Goal: Task Accomplishment & Management: Use online tool/utility

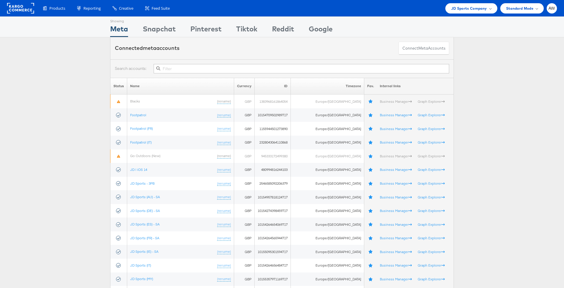
click at [252, 62] on div at bounding box center [282, 68] width 344 height 19
click at [376, 11] on span "JD Sports Company" at bounding box center [469, 8] width 36 height 6
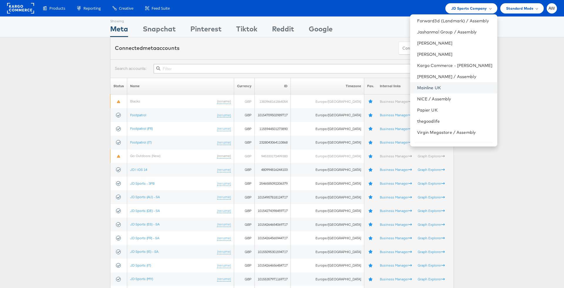
scroll to position [46, 0]
click at [376, 110] on link "Papier UK" at bounding box center [455, 109] width 76 height 6
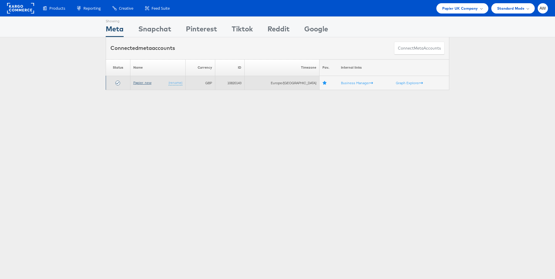
click at [148, 81] on link "Papier_new" at bounding box center [142, 83] width 18 height 4
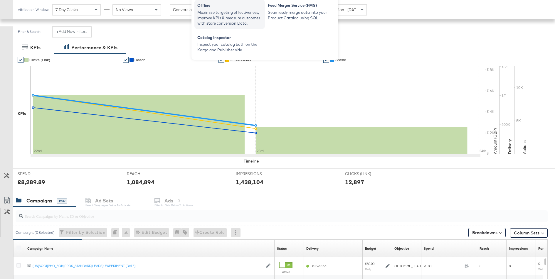
scroll to position [122, 0]
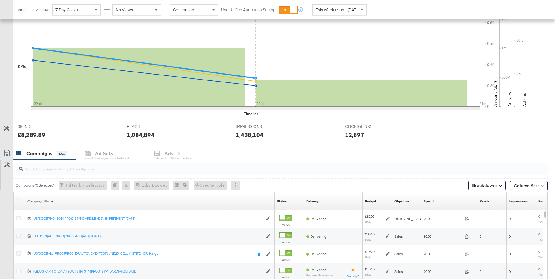
click at [164, 166] on input "search" at bounding box center [261, 166] width 476 height 11
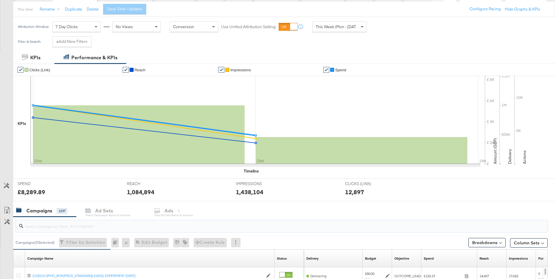
scroll to position [0, 0]
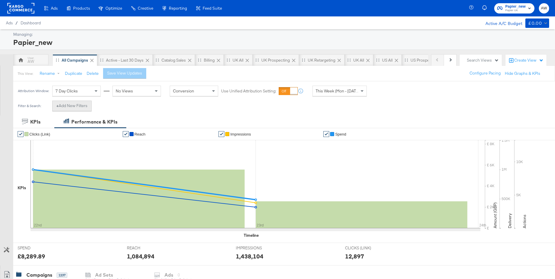
click at [88, 104] on button "+ Add New Filters" at bounding box center [71, 106] width 39 height 11
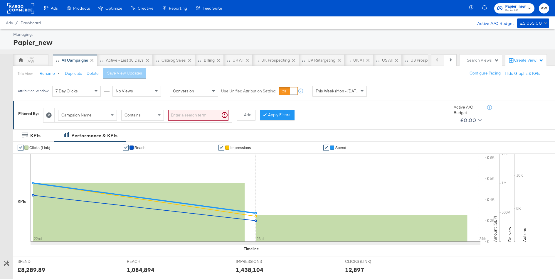
click at [210, 113] on input "search" at bounding box center [198, 115] width 60 height 11
paste input "[US[SOCI[ALL_PROD[PROS_DPA[PURCHASE: SEPT25_KARGO"
type input "[US[SOCI[ALL_PROD[PROS_DPA[PURCHASE: SEPT25_KARGO"
click at [279, 117] on button "Apply Filters" at bounding box center [268, 115] width 35 height 11
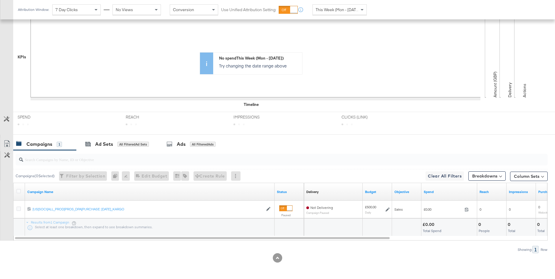
scroll to position [144, 0]
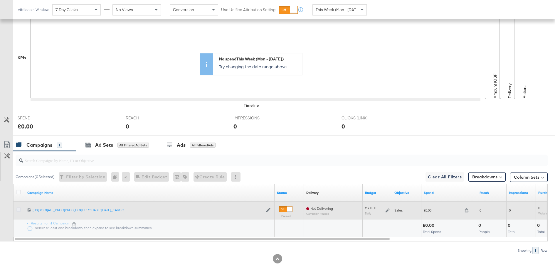
click at [20, 208] on icon at bounding box center [18, 210] width 4 height 4
click at [0, 0] on input "checkbox" at bounding box center [0, 0] width 0 height 0
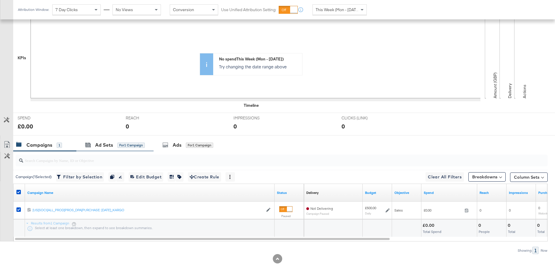
click at [114, 150] on div "Ad Sets for 1 Campaign" at bounding box center [114, 145] width 77 height 13
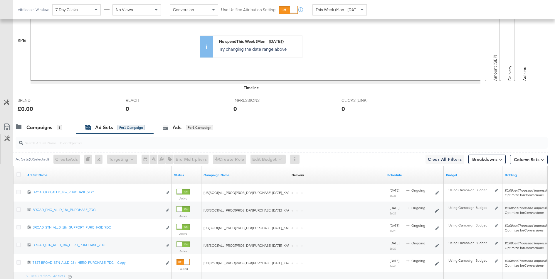
scroll to position [214, 0]
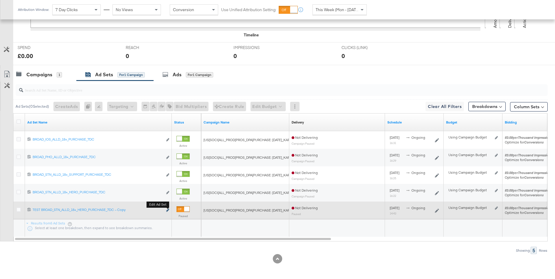
click at [168, 209] on icon "link" at bounding box center [167, 210] width 3 height 3
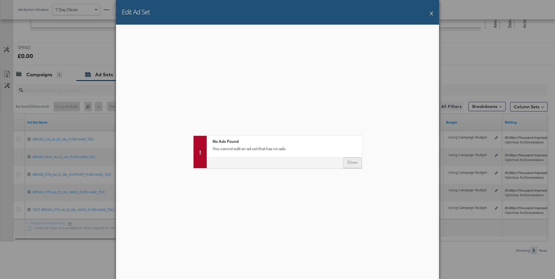
click at [354, 161] on button "Close" at bounding box center [352, 163] width 19 height 11
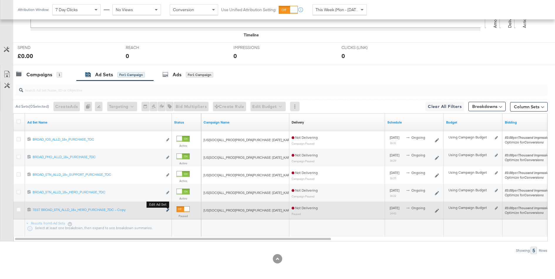
click at [169, 209] on icon "link" at bounding box center [167, 210] width 3 height 3
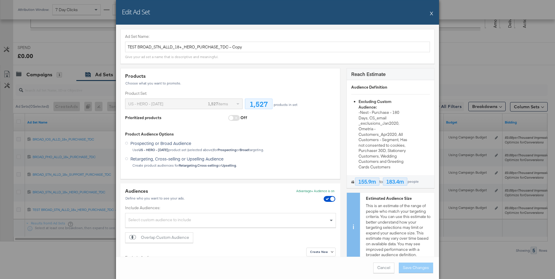
click at [432, 12] on button "X" at bounding box center [431, 13] width 3 height 12
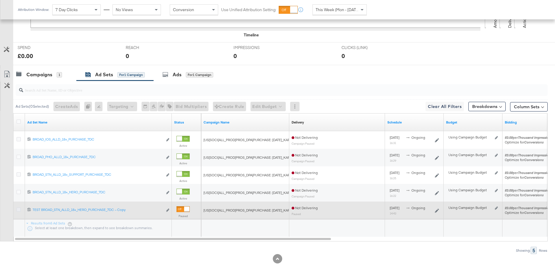
click at [18, 209] on icon at bounding box center [18, 210] width 4 height 4
click at [0, 0] on input "checkbox" at bounding box center [0, 0] width 0 height 0
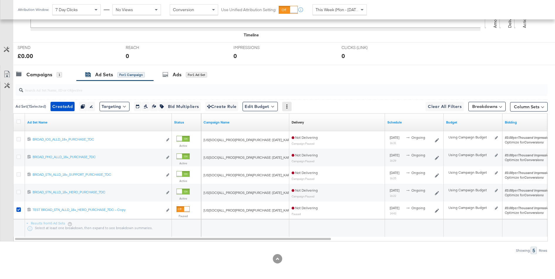
click at [291, 108] on div at bounding box center [286, 106] width 9 height 9
click at [292, 103] on div at bounding box center [286, 106] width 9 height 9
click at [288, 106] on icon at bounding box center [287, 107] width 1 height 4
click at [304, 135] on div "Delete" at bounding box center [308, 134] width 32 height 9
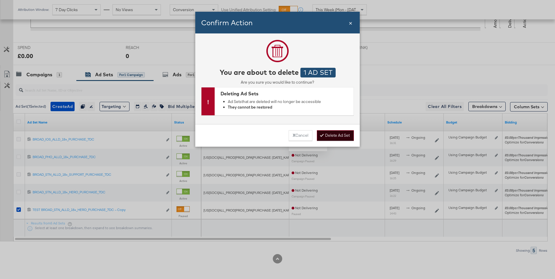
click at [330, 134] on button "Delete Ad Set" at bounding box center [335, 135] width 37 height 11
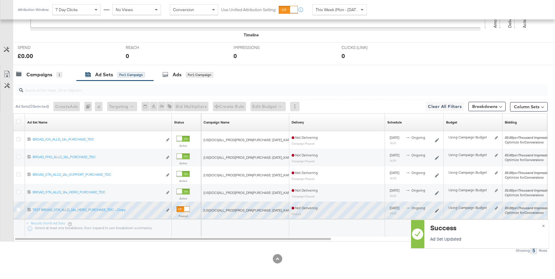
scroll to position [197, 0]
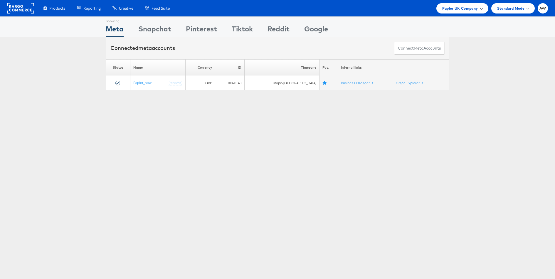
click at [462, 10] on span "Papier UK Company" at bounding box center [461, 8] width 36 height 6
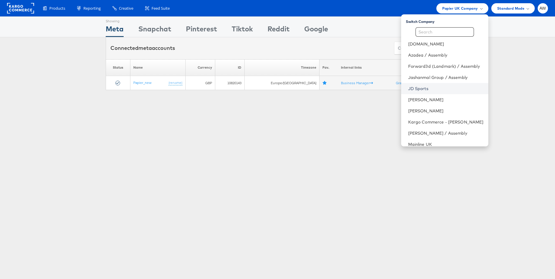
click at [425, 91] on link "JD Sports" at bounding box center [446, 89] width 76 height 6
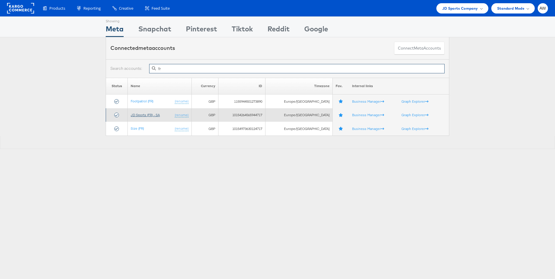
type input "fr"
click at [154, 115] on link "JD Sports (FR) - SA" at bounding box center [145, 115] width 29 height 4
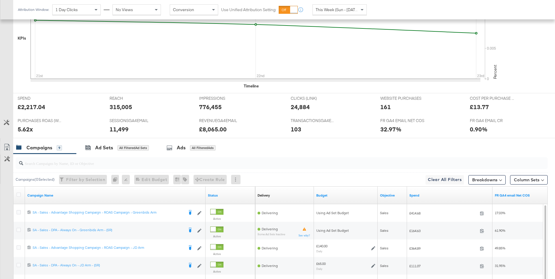
scroll to position [292, 0]
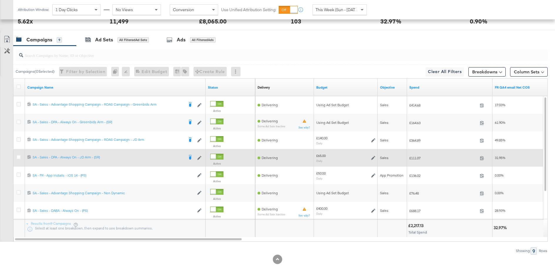
click at [373, 156] on icon at bounding box center [373, 158] width 4 height 4
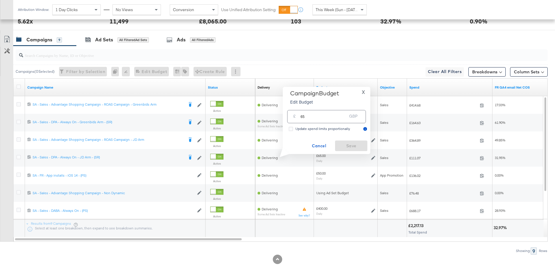
click at [331, 111] on input "65" at bounding box center [324, 114] width 46 height 13
type input "90"
click at [350, 146] on span "Save" at bounding box center [352, 146] width 28 height 7
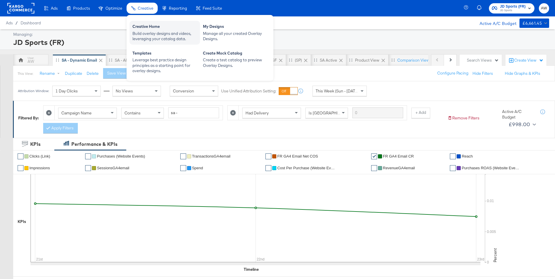
click at [160, 26] on div "Creative Home" at bounding box center [165, 27] width 65 height 7
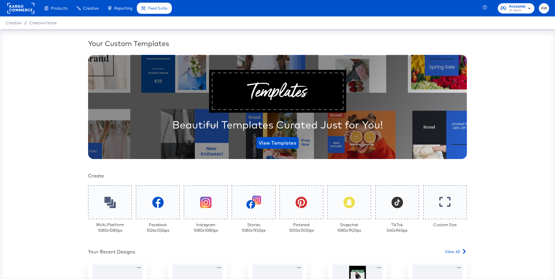
scroll to position [107, 0]
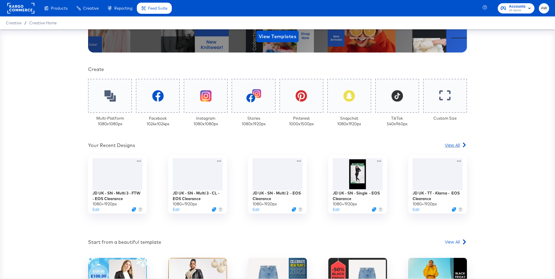
click at [458, 148] on link "View All" at bounding box center [456, 146] width 22 height 9
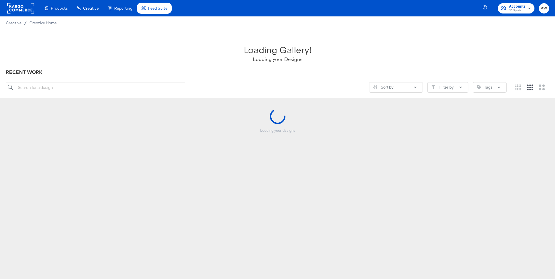
scroll to position [57, 0]
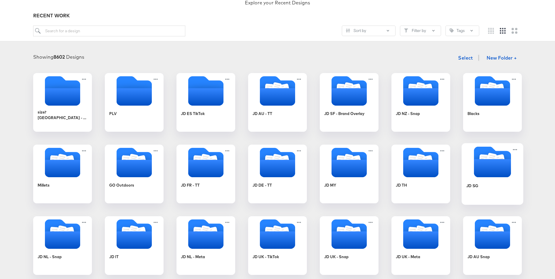
click at [488, 160] on icon "Folder" at bounding box center [492, 168] width 37 height 18
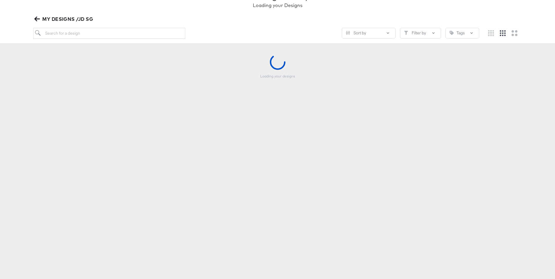
scroll to position [56, 0]
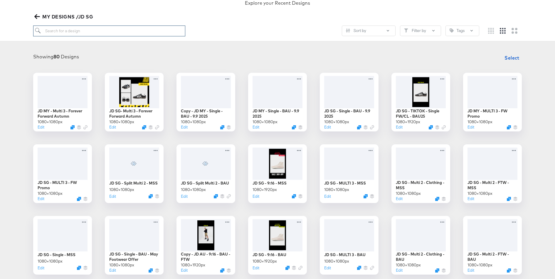
click at [119, 27] on input "search" at bounding box center [109, 31] width 152 height 11
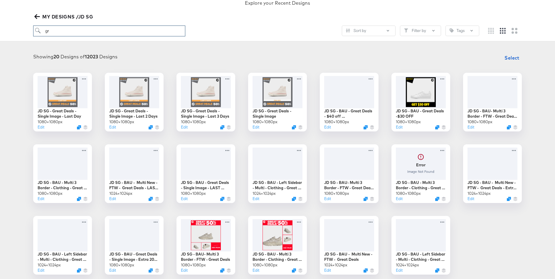
type input "g"
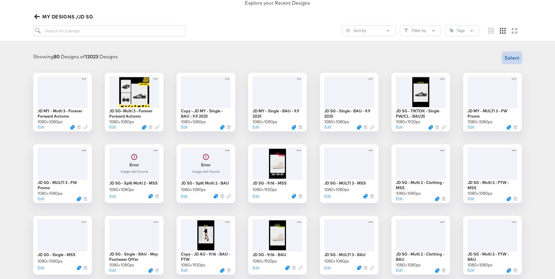
click at [517, 56] on span "Select" at bounding box center [512, 58] width 15 height 8
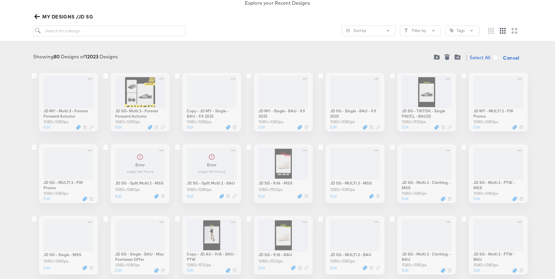
click at [252, 74] on label at bounding box center [251, 76] width 6 height 6
click at [0, 0] on input "checkbox" at bounding box center [0, 0] width 0 height 0
click at [179, 75] on icon at bounding box center [178, 76] width 6 height 6
click at [0, 0] on input "checkbox" at bounding box center [0, 0] width 0 height 0
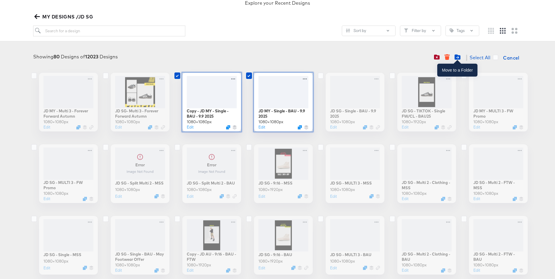
click at [460, 57] on icon "Move to folder" at bounding box center [458, 57] width 6 height 5
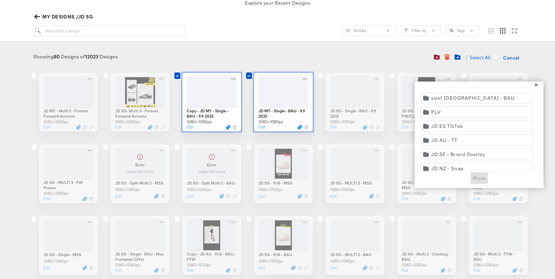
scroll to position [323, 0]
click at [537, 85] on icon "button" at bounding box center [536, 84] width 3 height 3
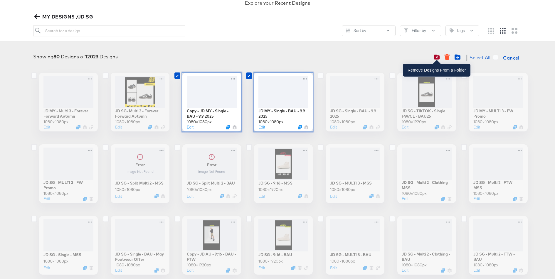
click at [437, 58] on icon "button" at bounding box center [437, 57] width 6 height 6
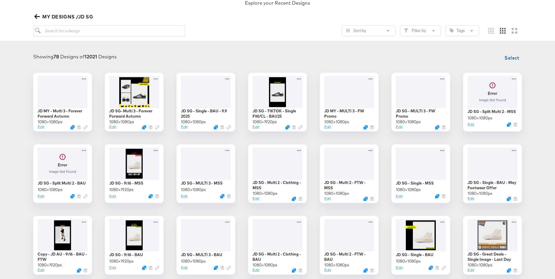
drag, startPoint x: 162, startPoint y: 41, endPoint x: 160, endPoint y: 38, distance: 3.6
click at [162, 40] on div "Sort by Filter by Tags" at bounding box center [277, 34] width 489 height 16
click at [159, 36] on div "Sort by Filter by Tags" at bounding box center [277, 34] width 489 height 16
click at [156, 33] on input "search" at bounding box center [109, 31] width 152 height 11
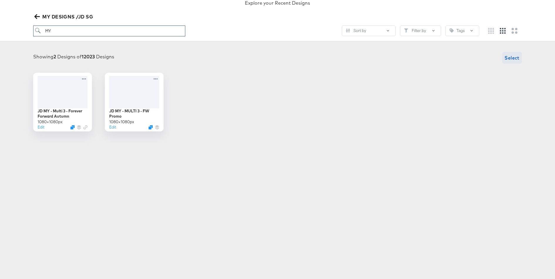
type input "MY"
click at [506, 56] on span "Select" at bounding box center [512, 58] width 15 height 8
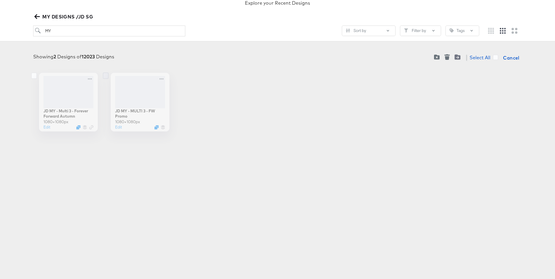
click at [105, 75] on icon at bounding box center [106, 76] width 6 height 6
click at [0, 0] on input "checkbox" at bounding box center [0, 0] width 0 height 0
click at [34, 75] on icon at bounding box center [34, 76] width 6 height 6
click at [0, 0] on input "checkbox" at bounding box center [0, 0] width 0 height 0
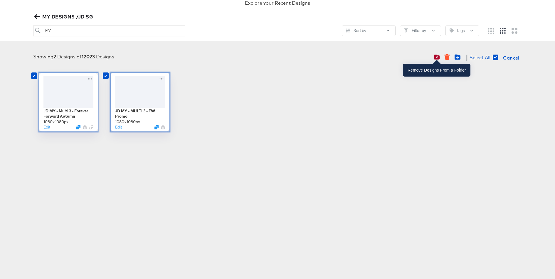
click at [440, 58] on button "button" at bounding box center [437, 57] width 10 height 6
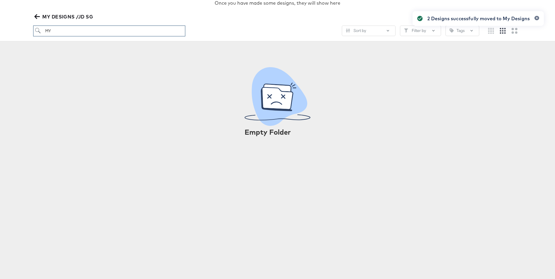
click at [80, 31] on input "MY" at bounding box center [109, 31] width 152 height 11
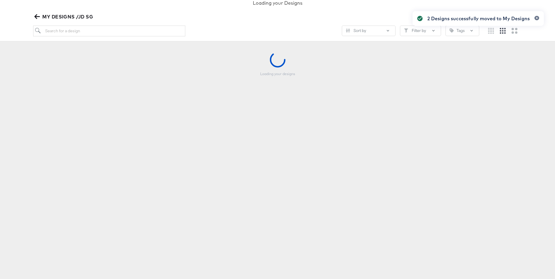
click at [185, 27] on div "Sort by Filter by Tags" at bounding box center [256, 31] width 446 height 11
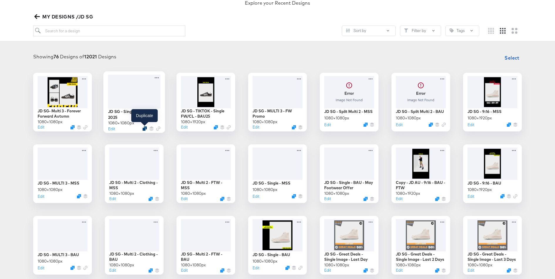
click at [144, 128] on icon "Duplicate" at bounding box center [145, 128] width 4 height 4
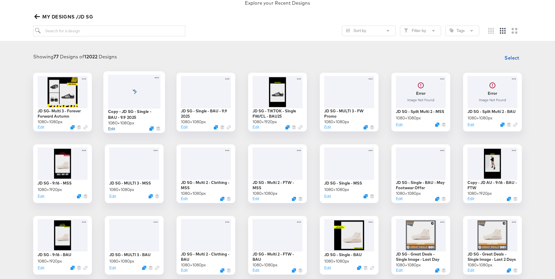
click at [114, 128] on button "Edit" at bounding box center [111, 129] width 7 height 6
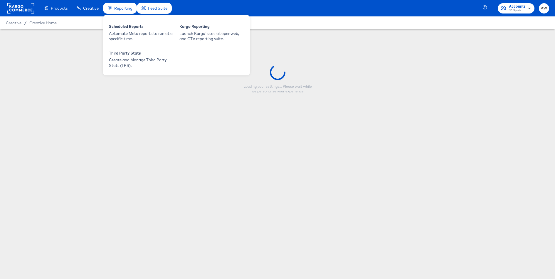
type input "Copy - JD SG - Single - BAU - 9.9 2025"
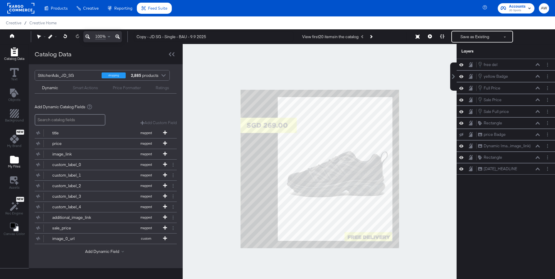
click at [14, 154] on button "My Files" at bounding box center [14, 162] width 20 height 17
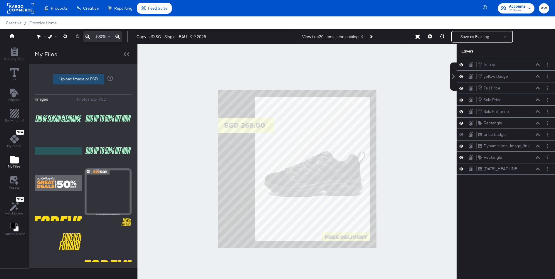
click at [86, 77] on label "Upload Image or PSD" at bounding box center [78, 79] width 51 height 10
click at [83, 79] on input "Upload Image or PSD" at bounding box center [83, 79] width 0 height 0
type input "C:\fakepath\EN-100.jpg"
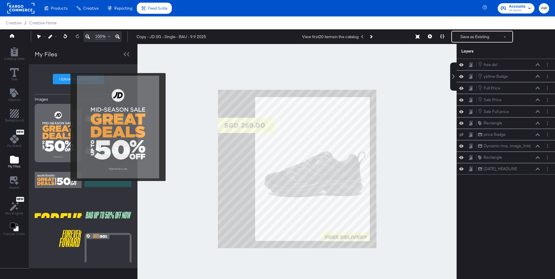
click at [67, 127] on img at bounding box center [58, 133] width 47 height 59
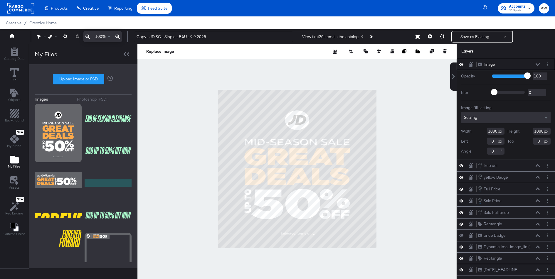
click at [334, 88] on div at bounding box center [297, 169] width 319 height 250
type input "947"
type input "143"
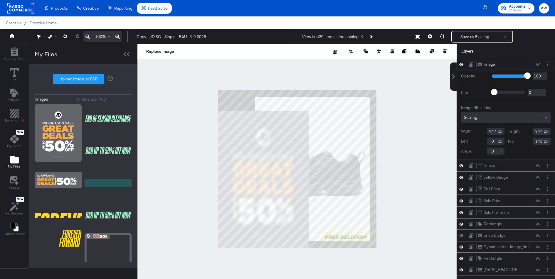
type input "630"
click at [350, 49] on button "button" at bounding box center [351, 51] width 9 height 6
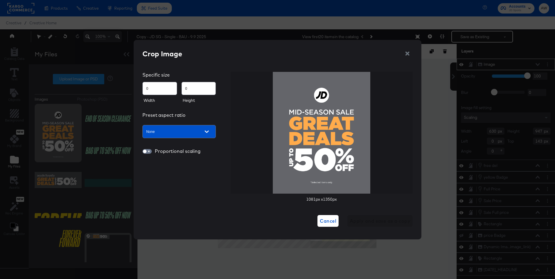
type input "86"
type input "108"
type input "274"
type input "265"
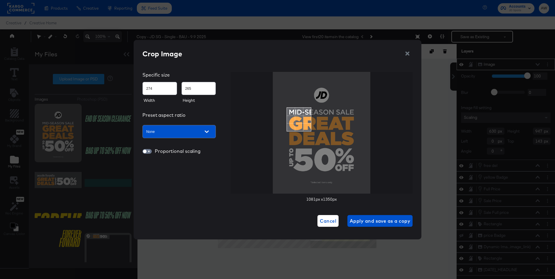
type input "353"
type input "338"
type input "401"
type input "382"
type input "432"
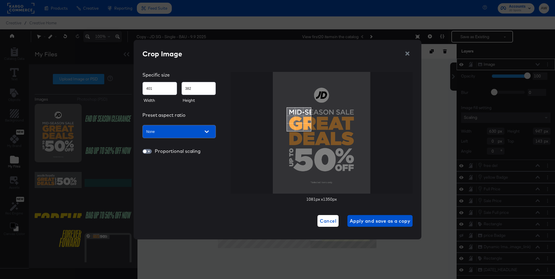
type input "413"
type input "453"
type input "433"
type input "463"
type input "443"
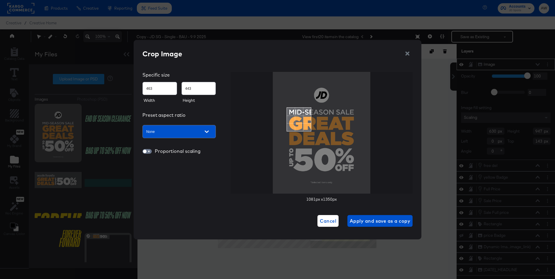
type input "469"
type input "451"
type input "475"
type input "458"
type input "481"
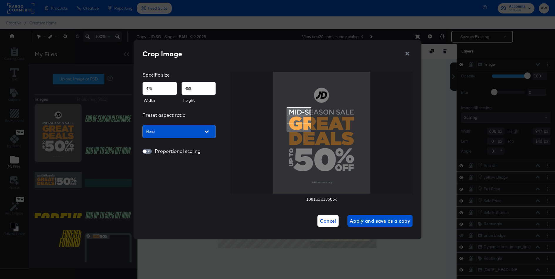
type input "466"
type input "488"
type input "474"
type input "524"
type input "504"
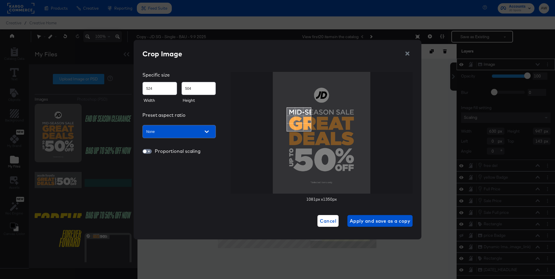
type input "538"
type input "515"
type input "552"
type input "528"
type input "565"
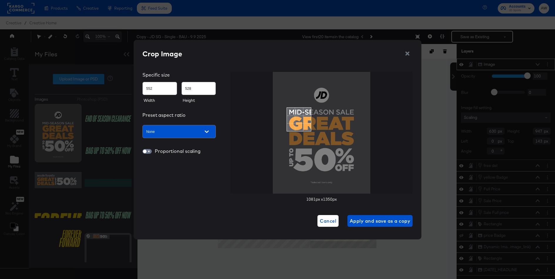
type input "539"
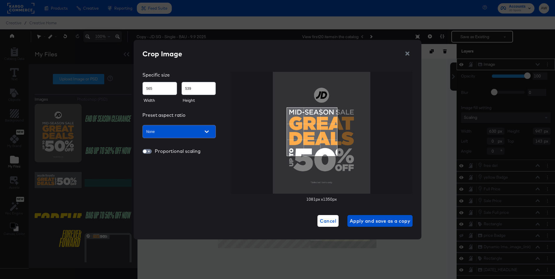
type input "574"
type input "547"
type input "579"
type input "552"
type input "584"
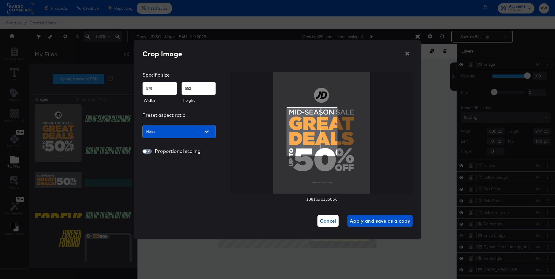
type input "555"
type input "587"
type input "558"
type input "589"
type input "559"
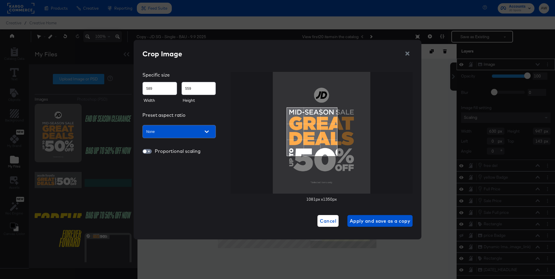
type input "590"
type input "560"
type input "604"
type input "561"
type input "606"
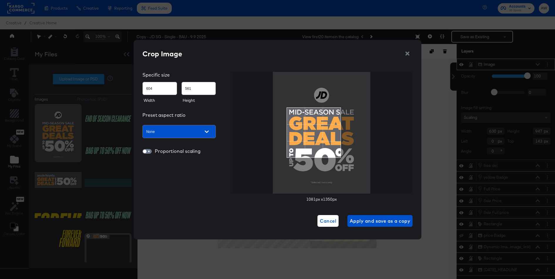
type input "562"
type input "613"
type input "581"
type input "621"
type input "590"
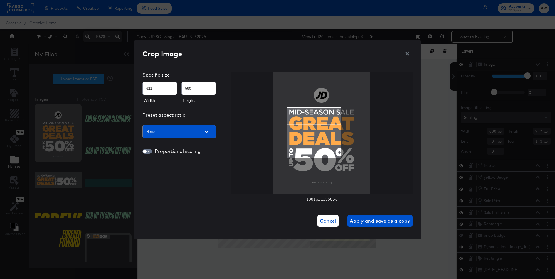
type input "636"
type input "603"
type input "656"
type input "622"
type input "677"
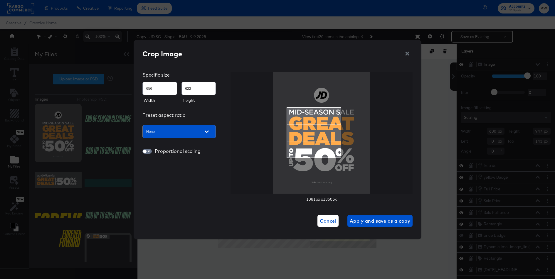
type input "640"
type input "701"
type input "659"
type input "724"
type input "677"
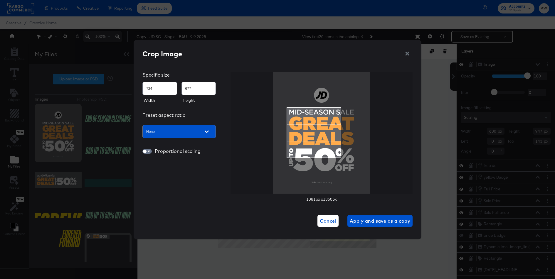
type input "745"
type input "693"
type input "764"
type input "708"
type input "778"
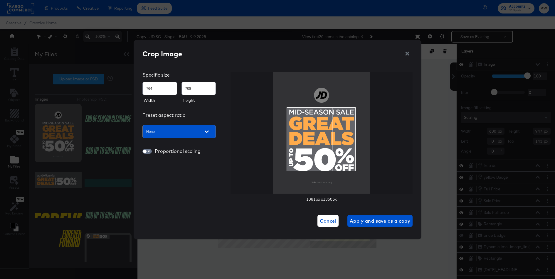
type input "720"
type input "788"
type input "729"
type input "796"
type input "736"
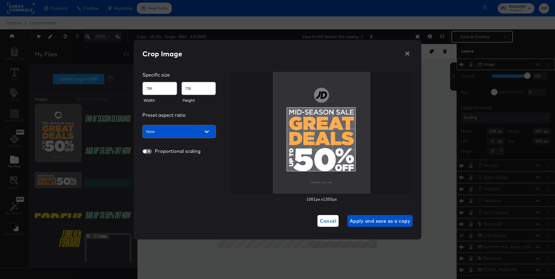
type input "801"
type input "742"
type input "805"
type input "748"
type input "809"
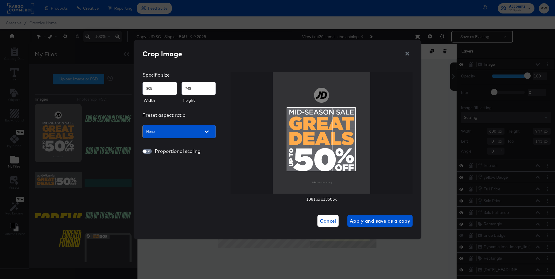
type input "754"
type input "811"
type input "761"
type input "813"
type input "766"
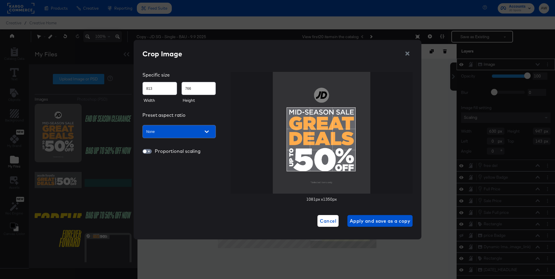
type input "814"
type input "770"
type input "813"
type input "771"
type input "812"
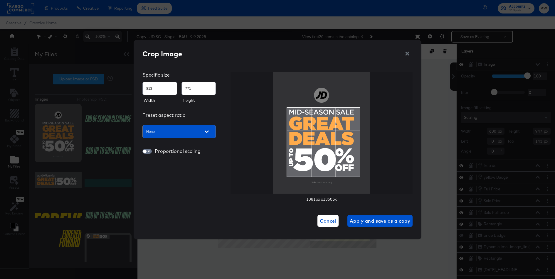
type input "772"
type input "798"
type input "768"
type input "794"
type input "764"
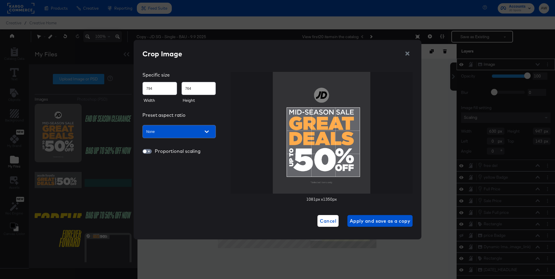
type input "787"
type input "759"
type input "786"
type input "757"
type input "785"
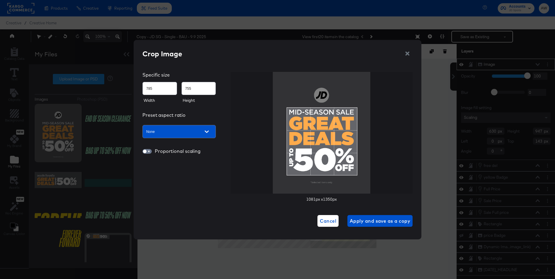
type input "754"
type input "784"
type input "752"
type input "783"
type input "750"
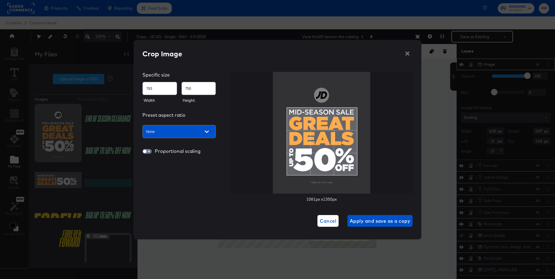
type input "777"
type input "714"
type input "778"
type input "713"
type input "779"
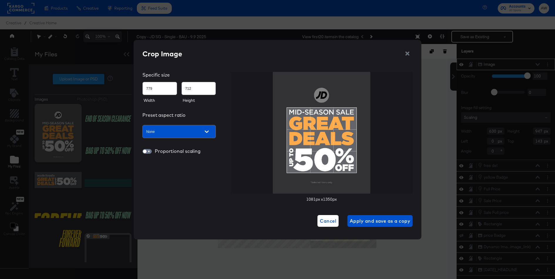
type input "711"
type input "780"
type input "710"
type input "782"
type input "713"
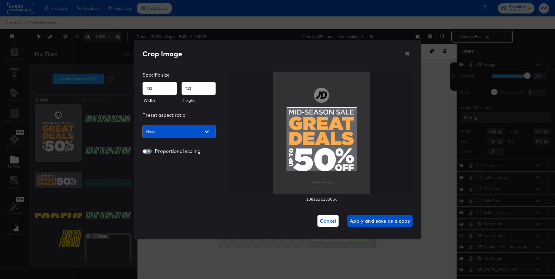
type input "778"
type input "719"
type input "762"
type input "744"
type input "738"
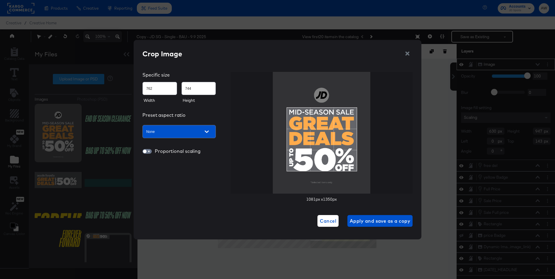
type input "783"
type input "720"
type input "813"
type input "709"
type input "834"
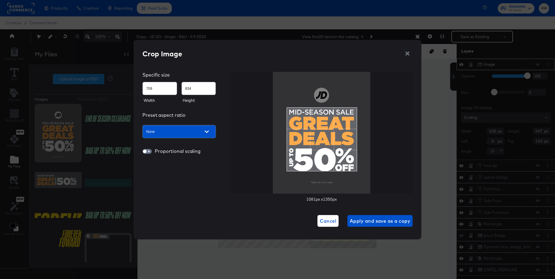
type input "698"
type input "860"
type input "699"
type input "861"
type input "702"
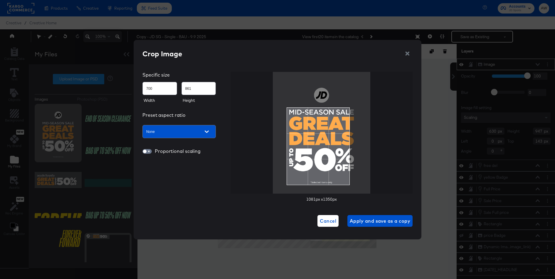
type input "860"
type input "705"
type input "859"
type input "710"
type input "856"
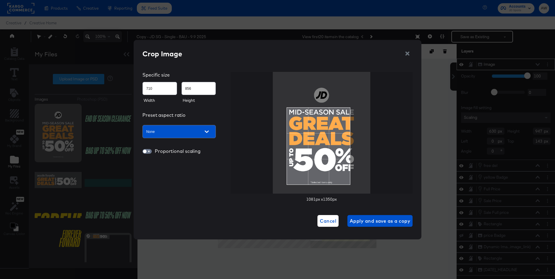
type input "715"
type input "854"
type input "721"
type input "851"
type input "726"
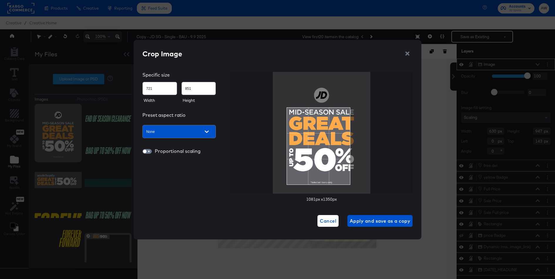
type input "848"
type input "730"
type input "847"
type input "735"
type input "845"
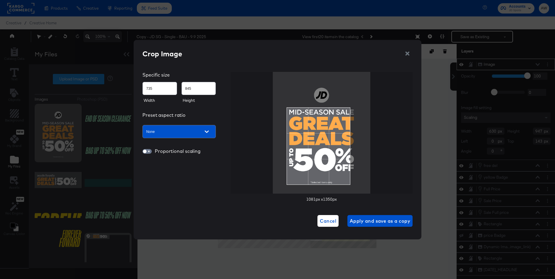
type input "740"
type input "844"
type input "764"
type input "845"
type input "766"
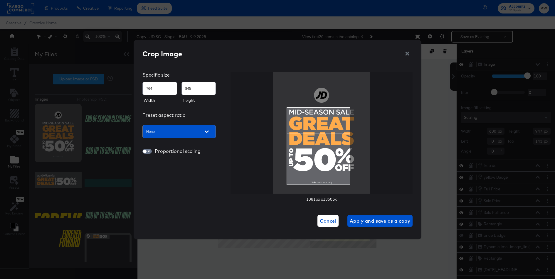
type input "846"
type input "768"
type input "847"
type input "770"
type input "848"
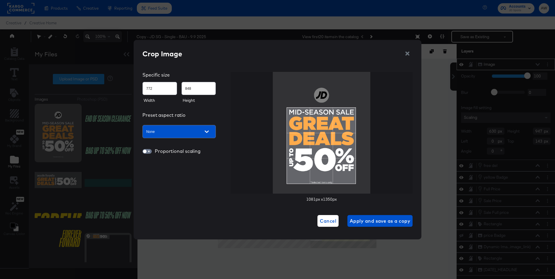
type input "776"
type input "849"
type input "801"
type input "850"
type input "799"
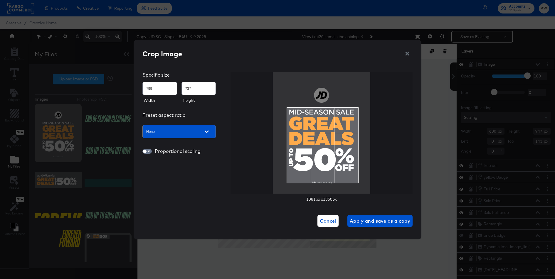
type input "734"
type input "797"
type input "733"
type input "794"
type input "736"
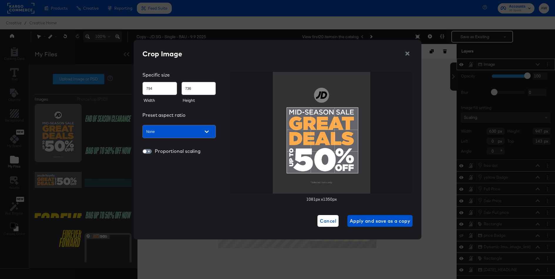
type input "793"
type input "738"
type input "792"
type input "739"
type input "791"
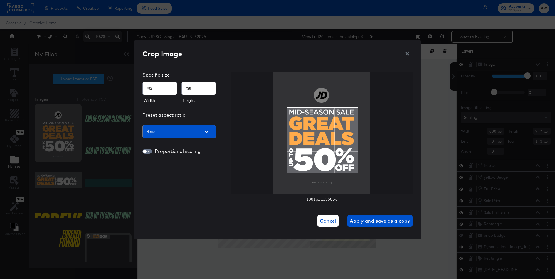
type input "740"
type input "782"
type input "750"
type input "781"
type input "749"
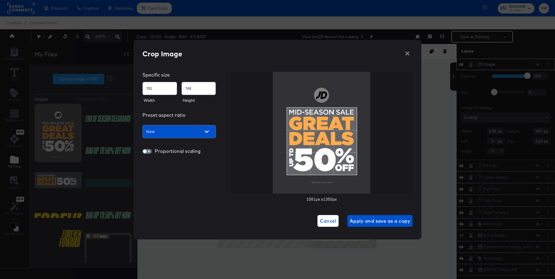
type input "780"
type input "748"
type input "779"
type input "746"
type input "778"
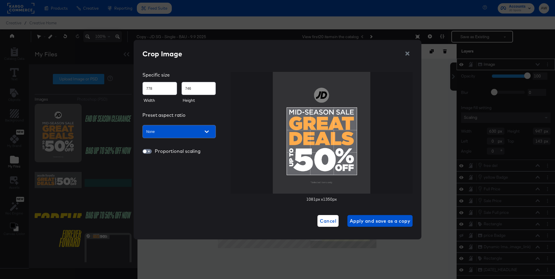
type input "745"
type input "777"
type input "744"
click at [357, 175] on img at bounding box center [322, 133] width 98 height 122
click at [369, 224] on span "Apply and save as a copy" at bounding box center [380, 221] width 61 height 8
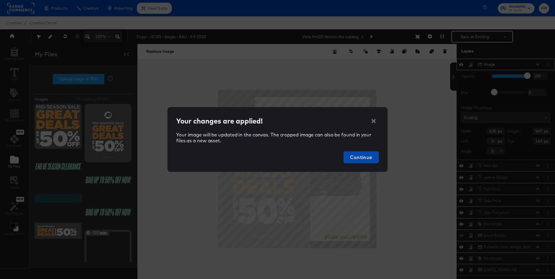
click at [369, 154] on span "Continue" at bounding box center [361, 157] width 31 height 8
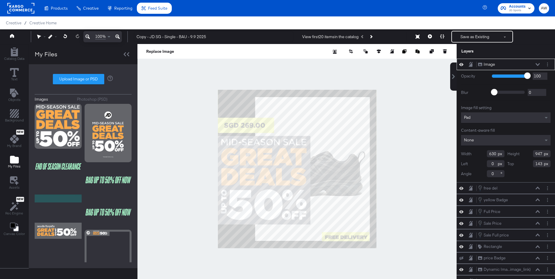
type input "225"
type input "-13"
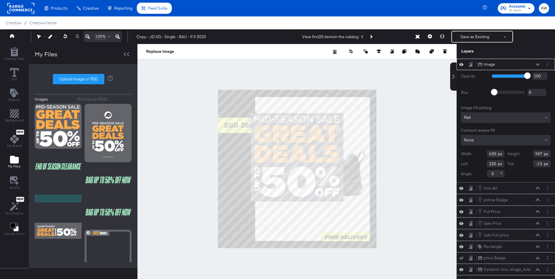
type input "613"
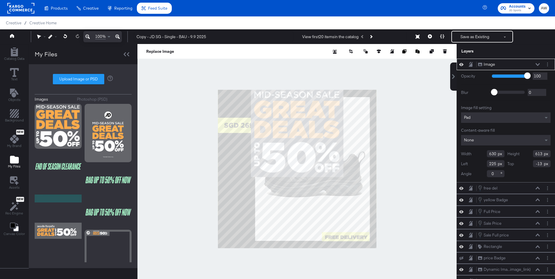
type input "468"
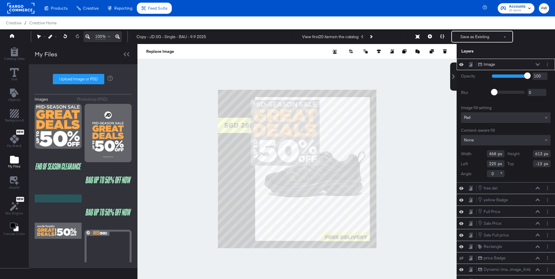
click at [481, 118] on div "Pad" at bounding box center [506, 118] width 90 height 11
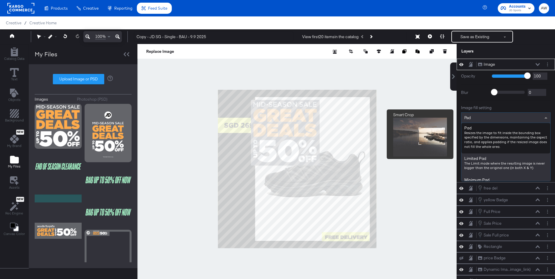
scroll to position [145, 0]
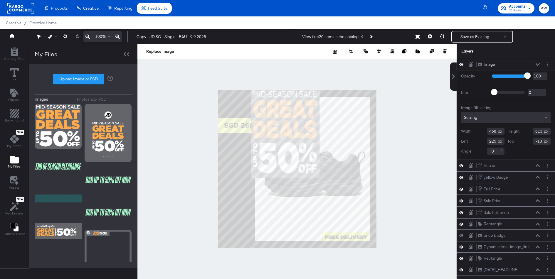
type input "125"
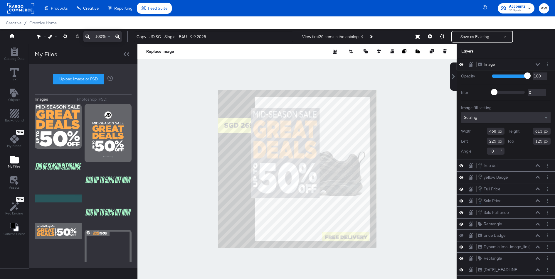
type input "514"
type input "224"
type input "403"
type input "335"
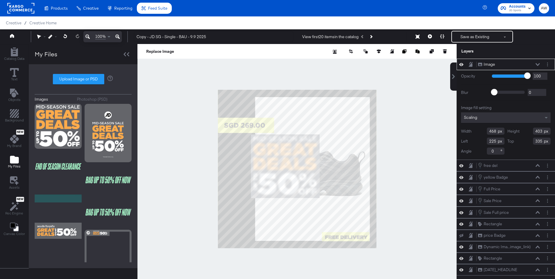
type input "434"
type input "304"
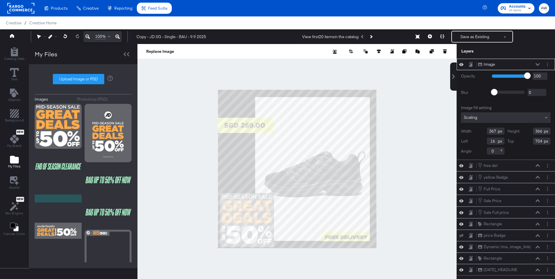
click at [417, 172] on div at bounding box center [297, 169] width 319 height 250
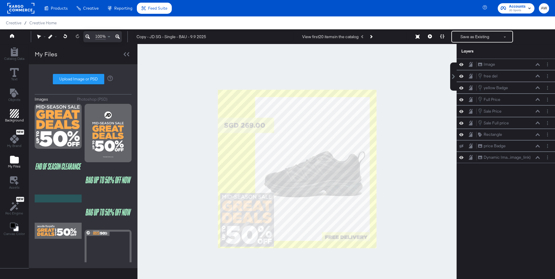
click at [14, 108] on button "Background" at bounding box center [14, 116] width 26 height 17
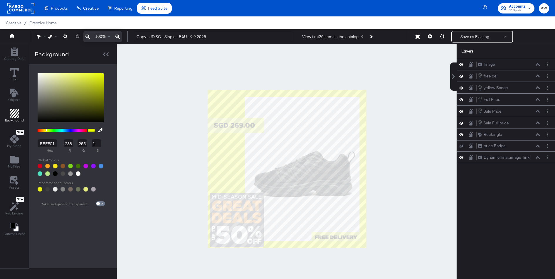
click at [102, 128] on button at bounding box center [100, 130] width 9 height 11
click at [260, 207] on div at bounding box center [286, 169] width 339 height 250
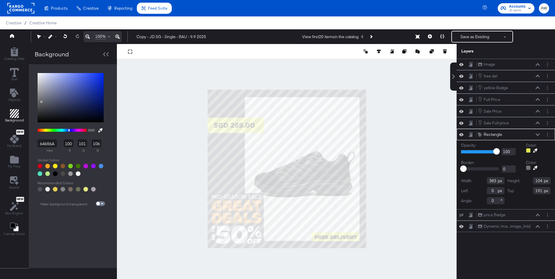
click at [538, 149] on button at bounding box center [535, 150] width 9 height 5
click at [259, 202] on div at bounding box center [286, 169] width 339 height 250
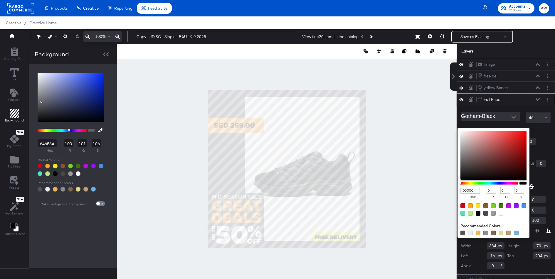
click at [495, 128] on div "000000 hex 0 r 0 g 0 b 100 a Recommended Colors" at bounding box center [521, 130] width 59 height 5
click at [502, 212] on div at bounding box center [501, 213] width 5 height 5
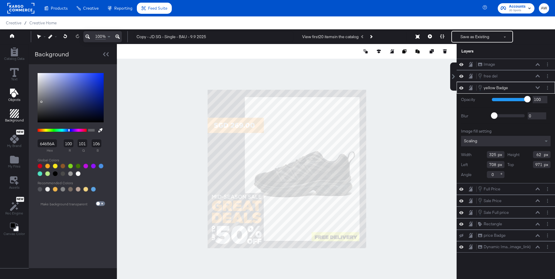
click at [14, 94] on icon "Add Text" at bounding box center [14, 93] width 9 height 9
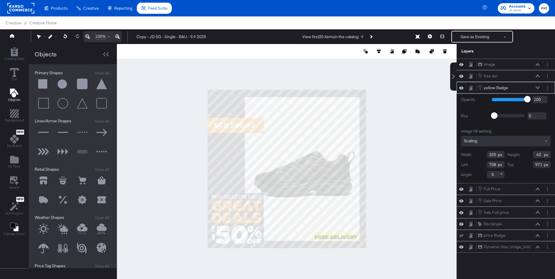
click at [41, 83] on button at bounding box center [44, 85] width 18 height 18
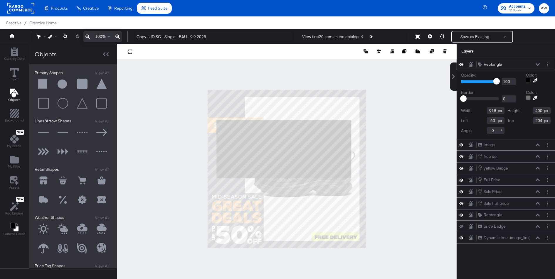
click at [537, 79] on icon at bounding box center [536, 80] width 4 height 4
click at [208, 123] on div at bounding box center [286, 169] width 339 height 250
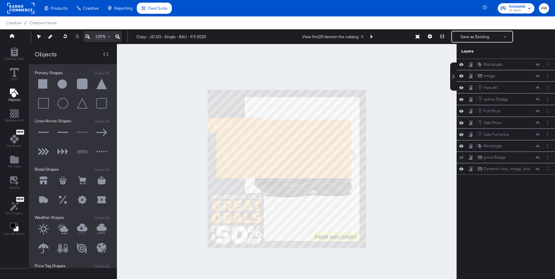
drag, startPoint x: 224, startPoint y: 129, endPoint x: 343, endPoint y: 159, distance: 123.1
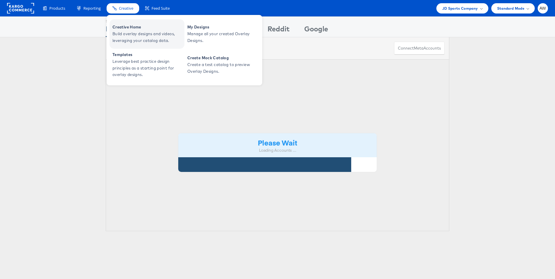
click at [127, 25] on span "Creative Home" at bounding box center [148, 27] width 71 height 7
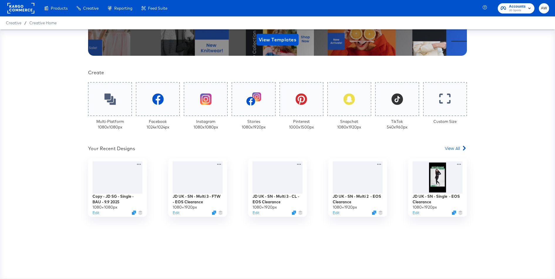
scroll to position [105, 0]
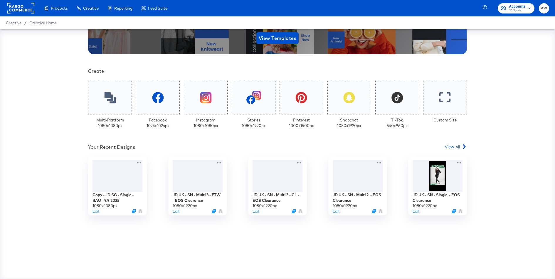
click at [451, 146] on span "View All" at bounding box center [452, 147] width 15 height 6
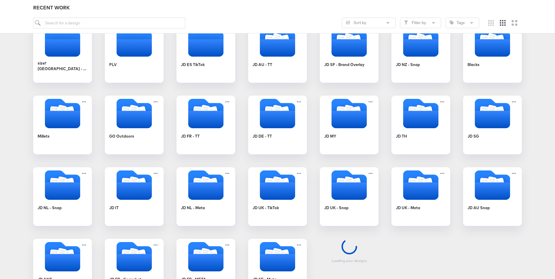
scroll to position [109, 0]
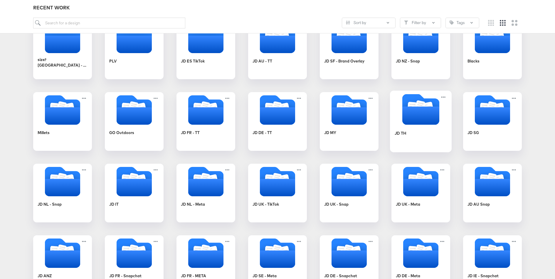
click at [417, 111] on icon "Folder" at bounding box center [421, 116] width 37 height 18
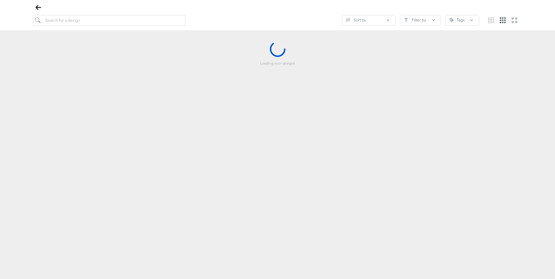
scroll to position [67, 0]
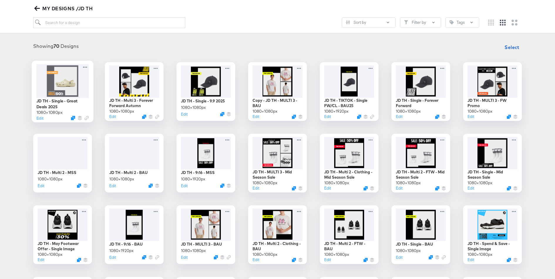
click at [74, 75] on div at bounding box center [62, 81] width 53 height 34
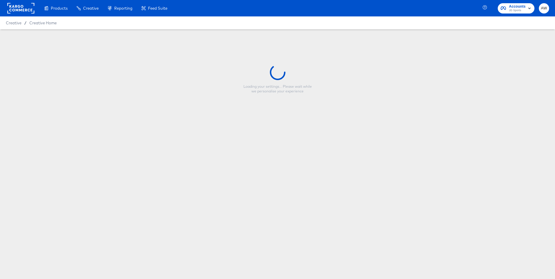
type input "JD TH - Single - Great Deals 2025"
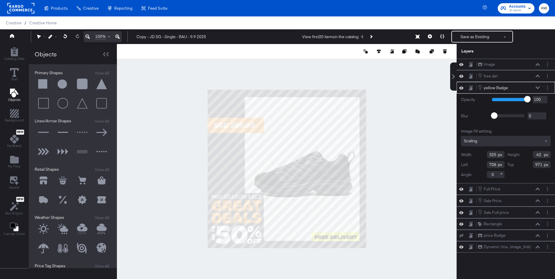
click at [554, 86] on div "yellow Badge yellow Badge" at bounding box center [506, 88] width 98 height 12
click at [551, 88] on button "Layer Options" at bounding box center [548, 88] width 6 height 6
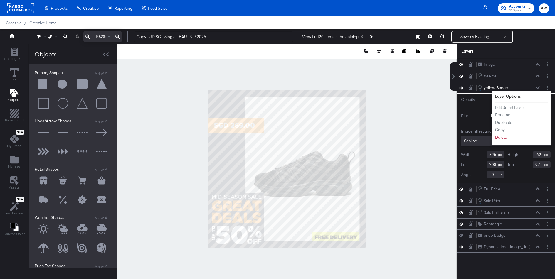
click at [526, 107] on li "Edit Smart Layer" at bounding box center [511, 108] width 32 height 6
click at [520, 105] on button "Edit Smart Layer" at bounding box center [510, 108] width 30 height 6
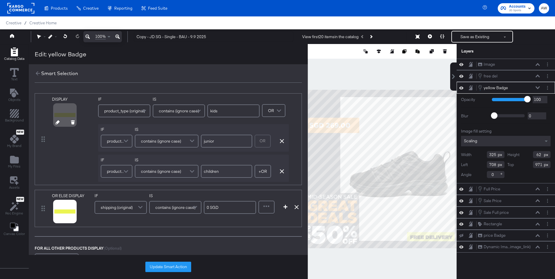
click at [56, 122] on icon at bounding box center [58, 122] width 4 height 4
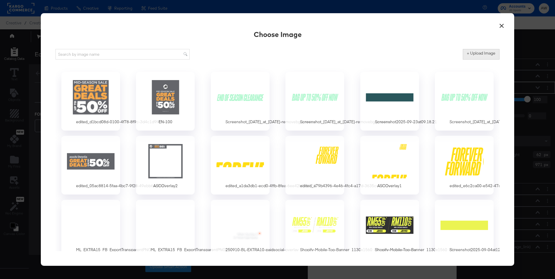
click at [473, 56] on label "+ Upload Image" at bounding box center [481, 54] width 29 height 6
click at [473, 60] on input "+ Upload Image" at bounding box center [530, 60] width 134 height 0
type input "C:\fakepath\ScreenShot Tool -20250923152745.png"
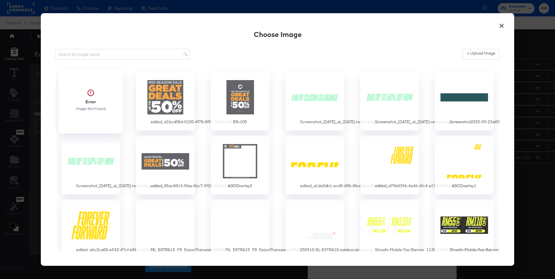
click at [100, 102] on div at bounding box center [90, 100] width 55 height 41
click at [321, 65] on div "Choose Image + Upload Image Error Image Not Found edited_d1bcd08d-0100-4f78-8f9…" at bounding box center [278, 140] width 444 height 224
click at [81, 111] on div at bounding box center [90, 100] width 55 height 41
click at [102, 109] on div at bounding box center [90, 97] width 55 height 41
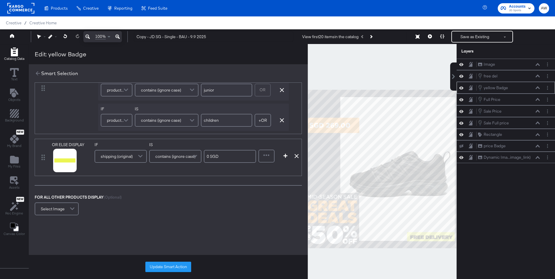
scroll to position [55, 0]
click at [56, 165] on icon at bounding box center [58, 165] width 4 height 4
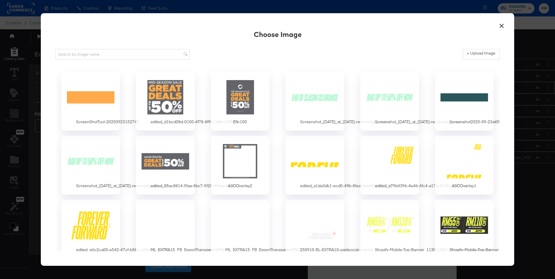
scroll to position [0, 0]
click at [119, 113] on div at bounding box center [91, 97] width 58 height 43
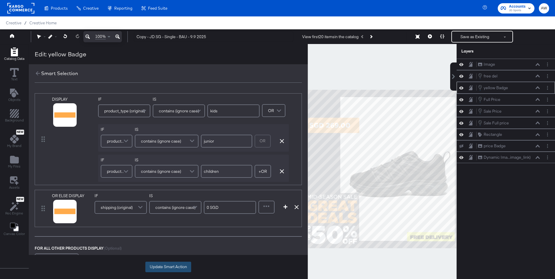
click at [188, 270] on button "Update Smart Action" at bounding box center [168, 267] width 46 height 11
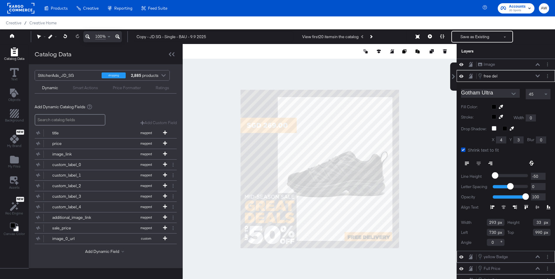
click at [495, 106] on div at bounding box center [521, 107] width 59 height 5
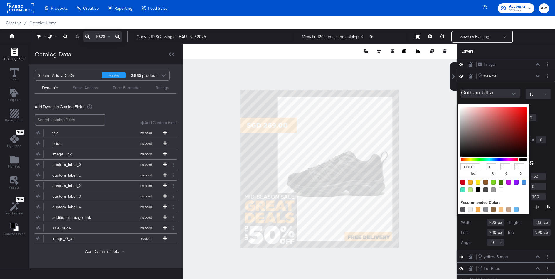
click at [502, 189] on div at bounding box center [501, 190] width 5 height 5
type input "FFFFFF"
type input "255"
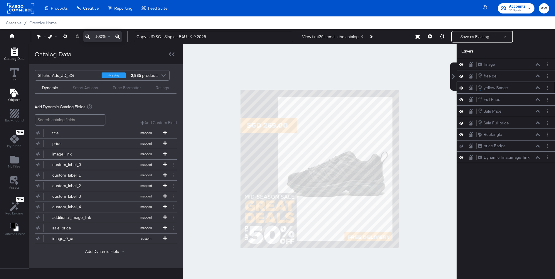
click at [12, 94] on icon "Add Text" at bounding box center [14, 93] width 9 height 9
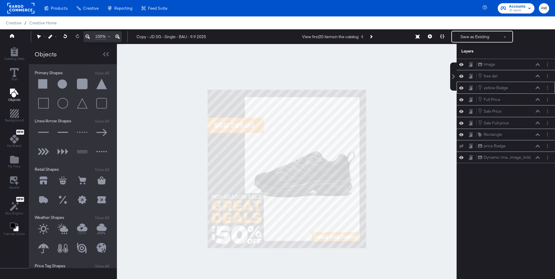
click at [37, 88] on button at bounding box center [44, 85] width 18 height 18
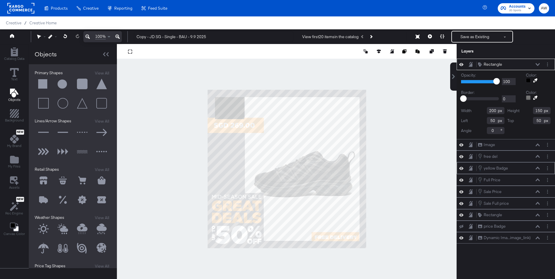
type input "60"
type input "541"
type input "406"
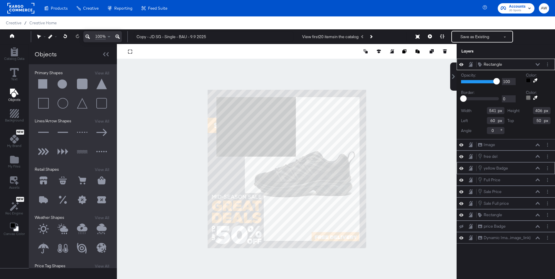
type input "458"
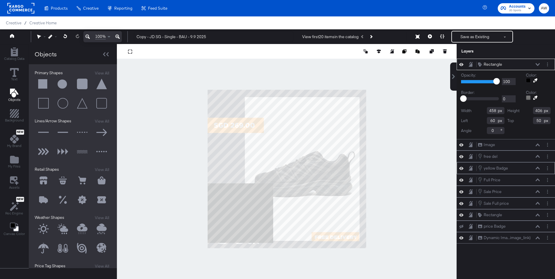
type input "-12"
type input "638"
click at [532, 81] on button at bounding box center [535, 80] width 9 height 5
click at [237, 145] on div at bounding box center [286, 169] width 339 height 250
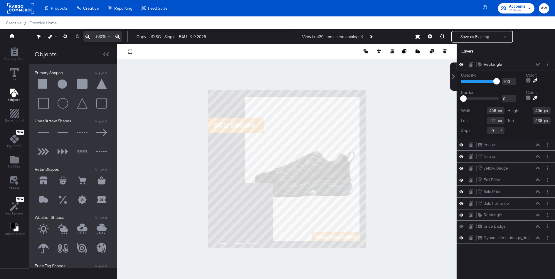
click at [534, 60] on div "Rectangle Rectangle" at bounding box center [506, 64] width 98 height 11
click at [534, 66] on div "Rectangle Rectangle" at bounding box center [509, 64] width 62 height 6
click at [539, 66] on div "Rectangle Rectangle" at bounding box center [509, 64] width 62 height 6
click at [535, 65] on div "Rectangle Rectangle" at bounding box center [509, 64] width 62 height 6
click at [537, 65] on icon at bounding box center [538, 64] width 4 height 3
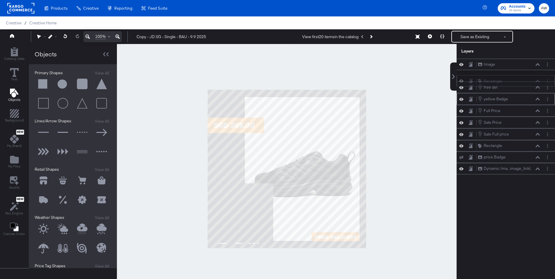
drag, startPoint x: 527, startPoint y: 65, endPoint x: 526, endPoint y: 81, distance: 16.5
click at [526, 82] on div "Rectangle Rectangle" at bounding box center [509, 81] width 62 height 6
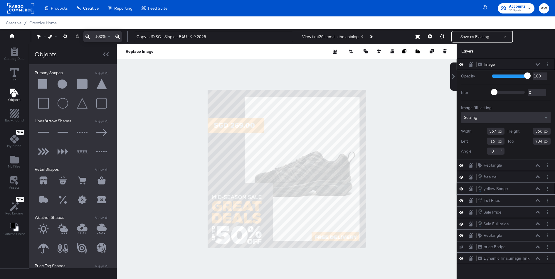
type input "34"
type input "296"
type input "286"
type input "54"
type input "716"
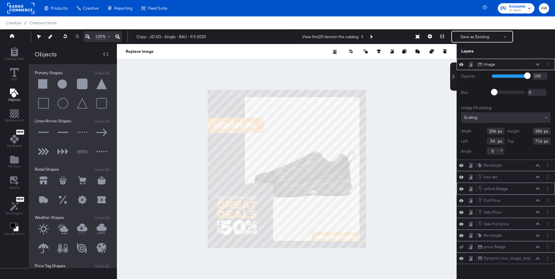
type input "323"
type input "321"
type input "60"
type input "682"
type input "56"
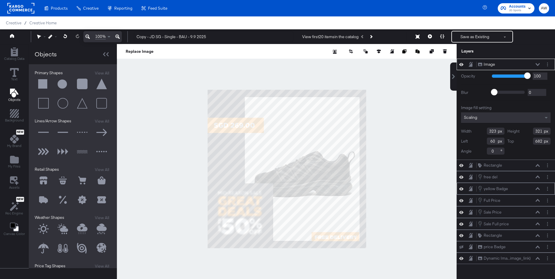
type input "723"
type input "36"
type input "703"
click at [56, 38] on div at bounding box center [53, 37] width 11 height 4
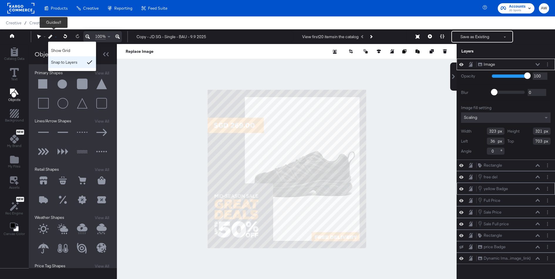
click at [70, 66] on div "Snap to Layers" at bounding box center [72, 62] width 48 height 12
type input "28"
type input "717"
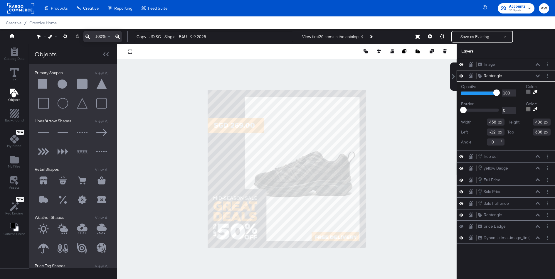
type input "678"
type input "414"
type input "366"
type input "400"
type input "692"
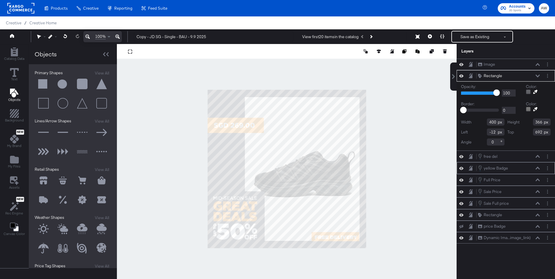
type input "351"
type input "684"
type input "359"
click at [428, 189] on div at bounding box center [287, 169] width 340 height 250
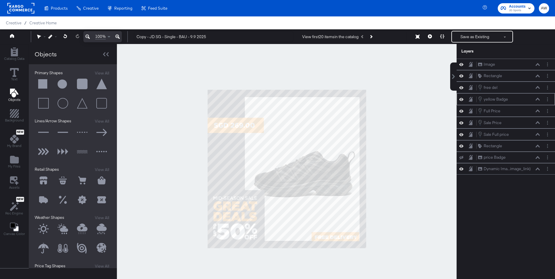
click at [428, 189] on div at bounding box center [287, 169] width 340 height 250
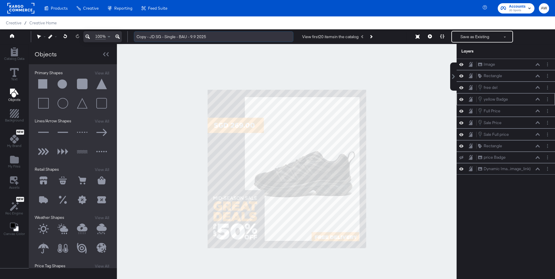
click at [136, 41] on input "Copy - JD SG - Single - BAU - 9.9 2025" at bounding box center [214, 36] width 160 height 11
drag, startPoint x: 150, startPoint y: 38, endPoint x: 128, endPoint y: 38, distance: 22.0
click at [128, 38] on div "Guides!! 100% Copy - JD SG - Single - BAU - 9.9 2025 View first 20 items in the…" at bounding box center [277, 36] width 555 height 15
drag, startPoint x: 167, startPoint y: 38, endPoint x: 245, endPoint y: 39, distance: 77.9
click at [245, 39] on input "JD SG - Single - BAU - 9.9 2025" at bounding box center [214, 36] width 160 height 11
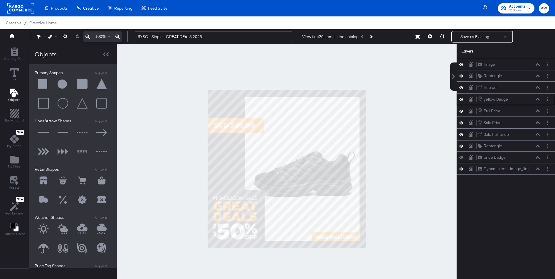
type input "JD SG - Single - GREAT DEALS 2025"
click at [355, 65] on div at bounding box center [287, 169] width 340 height 250
click at [473, 40] on button "Save as Existing" at bounding box center [475, 36] width 46 height 11
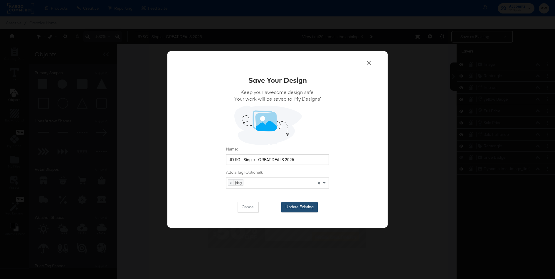
click at [304, 211] on button "Update Existing" at bounding box center [300, 207] width 36 height 11
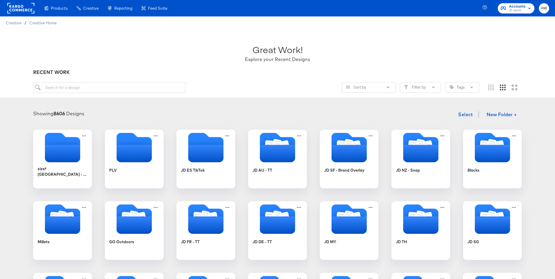
click at [31, 9] on rect at bounding box center [20, 8] width 27 height 11
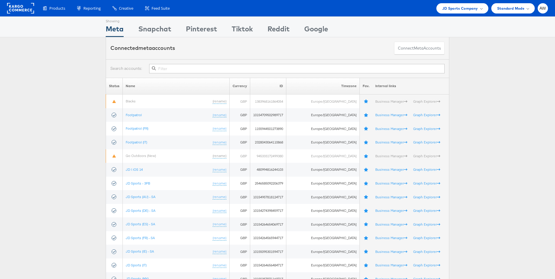
click at [201, 68] on input "text" at bounding box center [297, 68] width 296 height 9
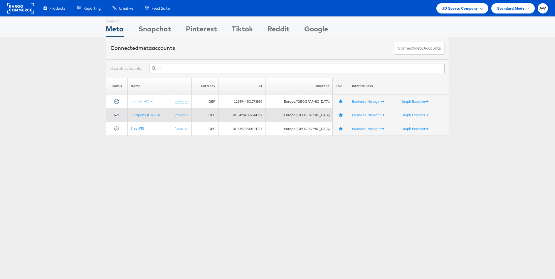
type input "fr"
click at [153, 110] on td "JD Sports (FR) - SA (rename)" at bounding box center [160, 115] width 64 height 14
click at [154, 113] on link "JD Sports (FR) - SA" at bounding box center [145, 115] width 29 height 4
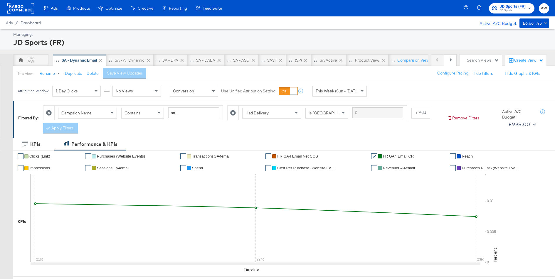
click at [511, 11] on span "JD Sports" at bounding box center [513, 10] width 26 height 5
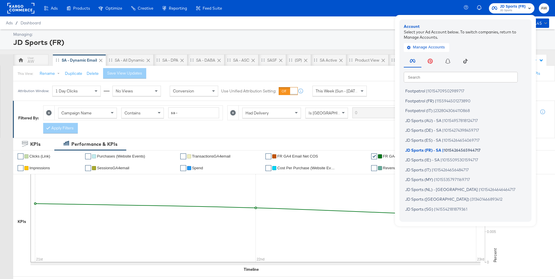
click at [486, 72] on input "text" at bounding box center [461, 77] width 114 height 11
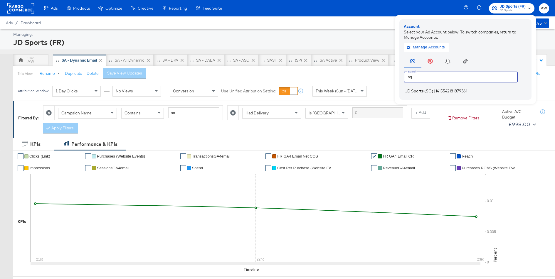
type input "sg"
click at [447, 89] on span "1415542181879361" at bounding box center [452, 91] width 32 height 5
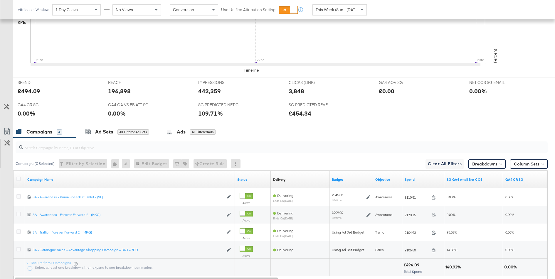
scroll to position [239, 0]
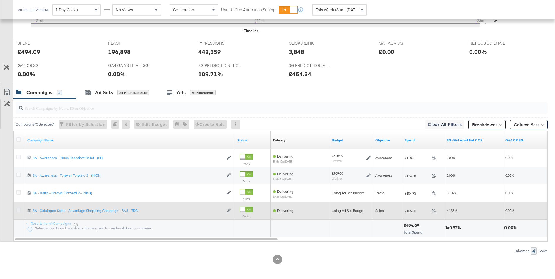
click at [18, 210] on icon at bounding box center [18, 210] width 4 height 4
click at [0, 0] on input "checkbox" at bounding box center [0, 0] width 0 height 0
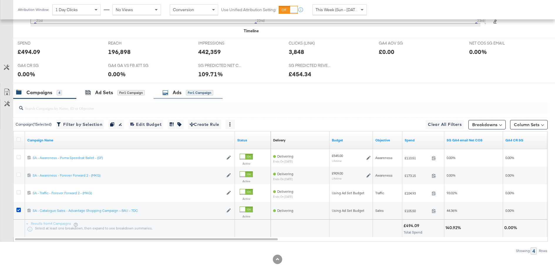
click at [182, 90] on div "Ads for 1 Campaign" at bounding box center [188, 92] width 51 height 7
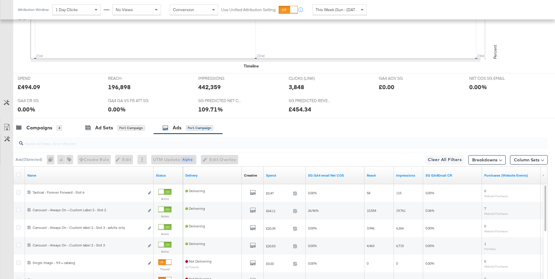
scroll to position [257, 0]
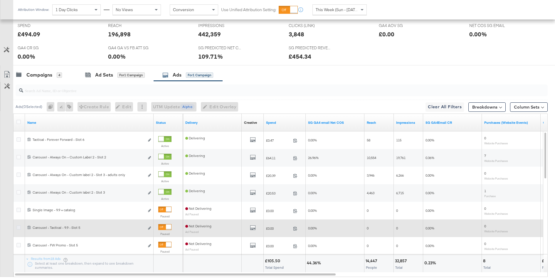
click at [17, 226] on icon at bounding box center [18, 228] width 4 height 4
click at [0, 0] on input "checkbox" at bounding box center [0, 0] width 0 height 0
click at [18, 228] on icon at bounding box center [18, 228] width 4 height 4
click at [0, 0] on input "checkbox" at bounding box center [0, 0] width 0 height 0
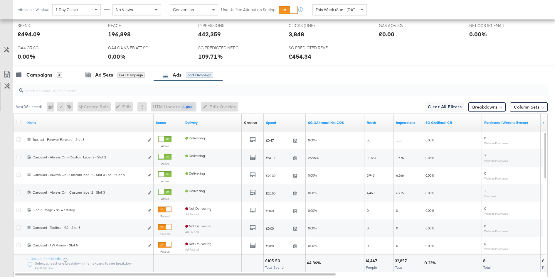
scroll to position [0, 0]
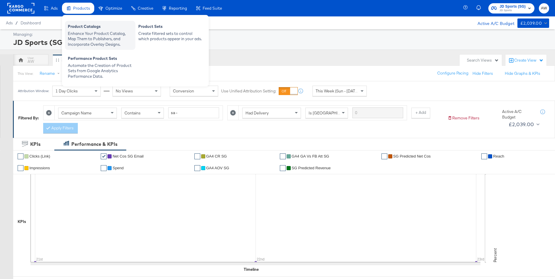
click at [91, 34] on div "Enhance Your Product Catalog, Map Them to Publishers, and Incorporate Overlay D…" at bounding box center [100, 39] width 65 height 16
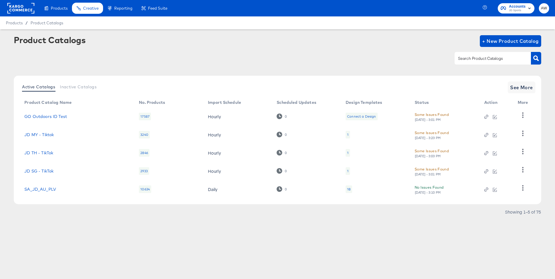
click at [475, 57] on input "text" at bounding box center [488, 58] width 63 height 7
type input "sg"
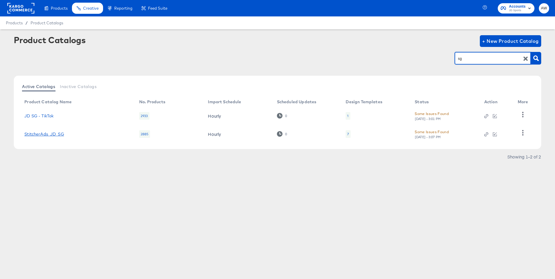
click at [47, 134] on link "StitcherAds_JD_SG" at bounding box center [44, 134] width 40 height 5
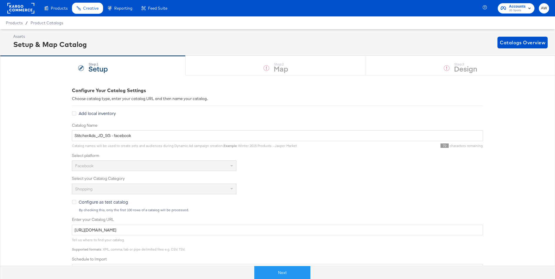
click at [298, 266] on div "Next" at bounding box center [282, 271] width 555 height 18
click at [299, 268] on button "Next" at bounding box center [282, 273] width 56 height 13
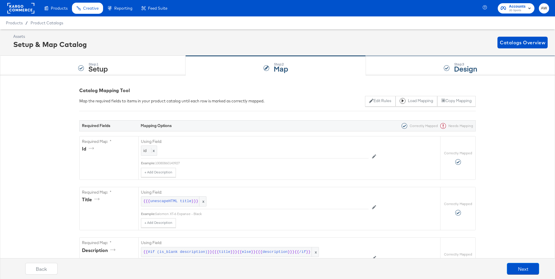
click at [410, 69] on div "Step: 3 Design" at bounding box center [460, 65] width 189 height 19
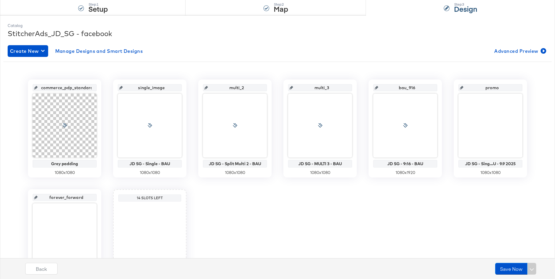
scroll to position [110, 0]
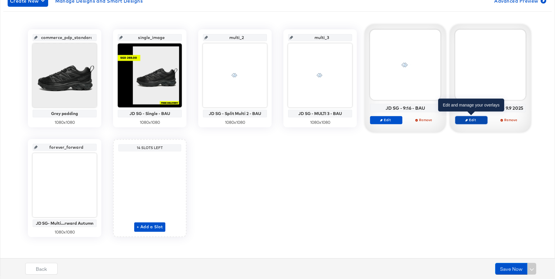
click at [469, 120] on span "Edit" at bounding box center [471, 120] width 27 height 4
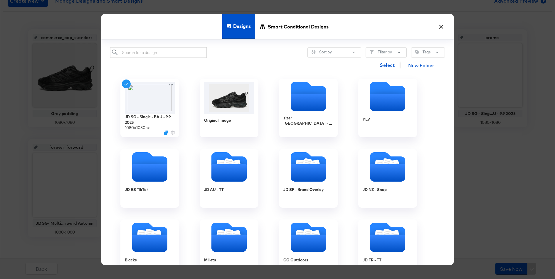
click at [190, 60] on div "Select New Folder +" at bounding box center [277, 65] width 335 height 15
click at [187, 58] on input "search" at bounding box center [158, 52] width 97 height 11
type input "great deals"
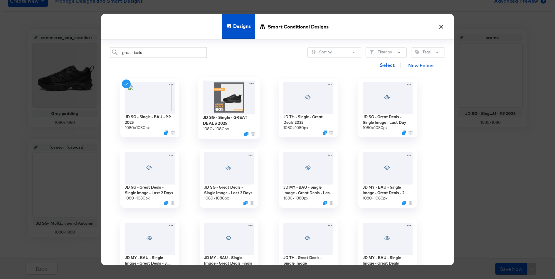
click at [239, 95] on img at bounding box center [229, 98] width 53 height 34
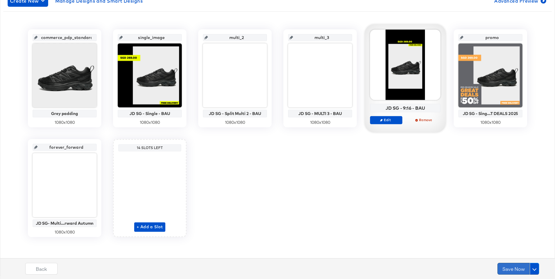
click at [514, 275] on button "Save Now" at bounding box center [514, 269] width 32 height 12
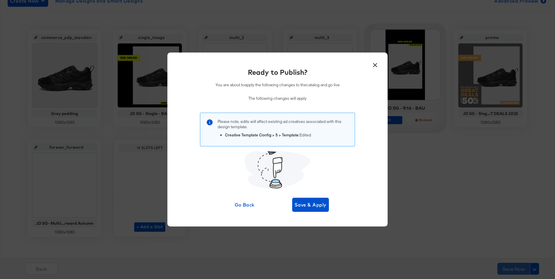
scroll to position [0, 0]
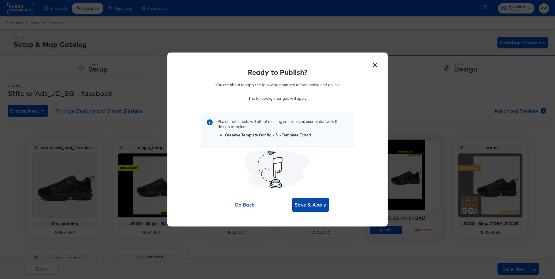
click at [311, 208] on span "Save & Apply" at bounding box center [311, 205] width 32 height 8
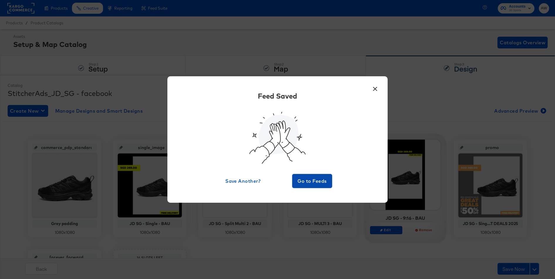
click at [301, 184] on span "Go to Feeds" at bounding box center [312, 181] width 35 height 8
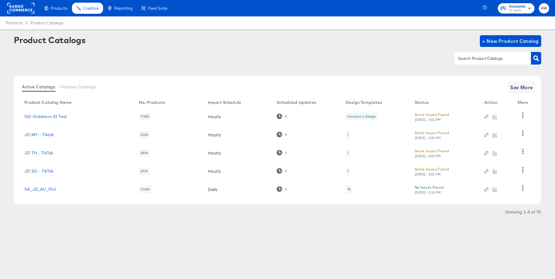
click at [31, 10] on rect at bounding box center [20, 8] width 27 height 11
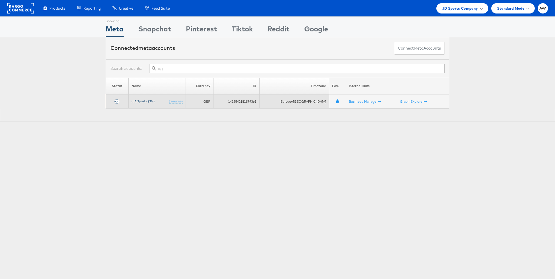
type input "sg"
click at [151, 102] on link "JD Sports (SG)" at bounding box center [143, 101] width 23 height 4
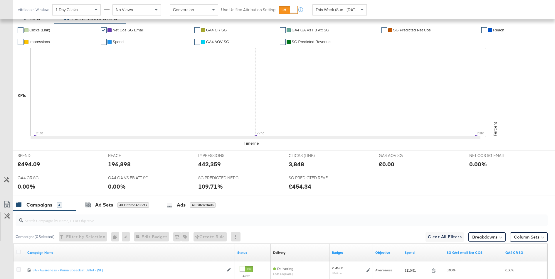
scroll to position [239, 0]
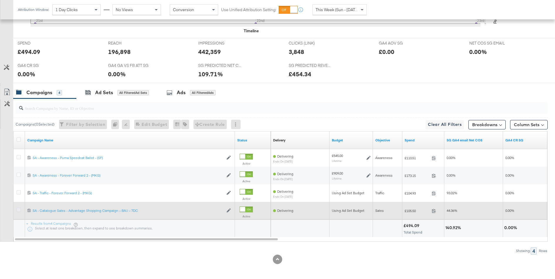
click at [18, 208] on icon at bounding box center [18, 210] width 4 height 4
click at [0, 0] on input "checkbox" at bounding box center [0, 0] width 0 height 0
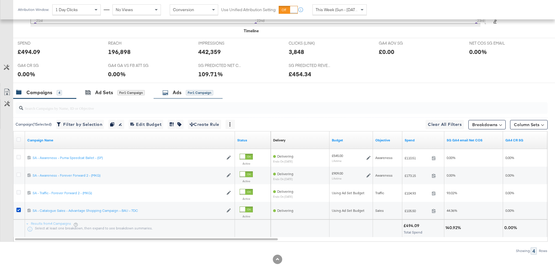
click at [172, 93] on div "Ads for 1 Campaign" at bounding box center [188, 92] width 51 height 7
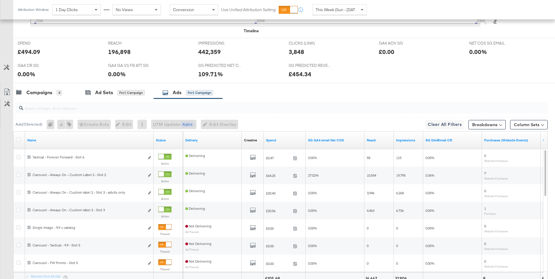
scroll to position [276, 0]
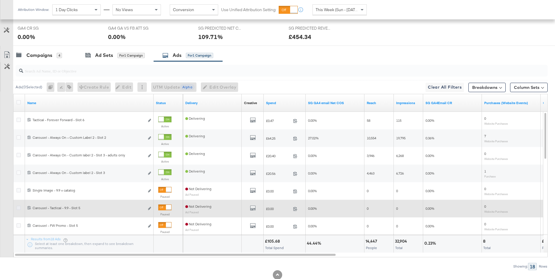
click at [19, 206] on icon at bounding box center [18, 208] width 4 height 4
click at [0, 0] on input "checkbox" at bounding box center [0, 0] width 0 height 0
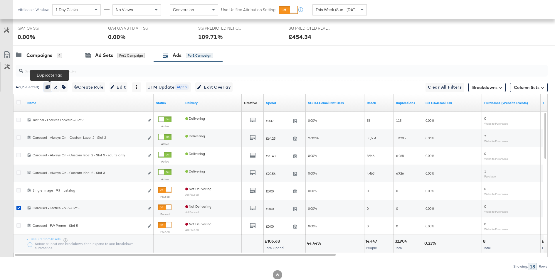
click at [51, 89] on button "button" at bounding box center [48, 87] width 8 height 9
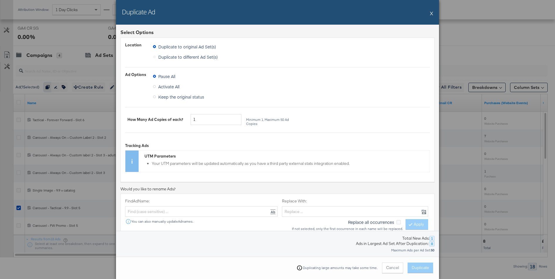
scroll to position [79, 0]
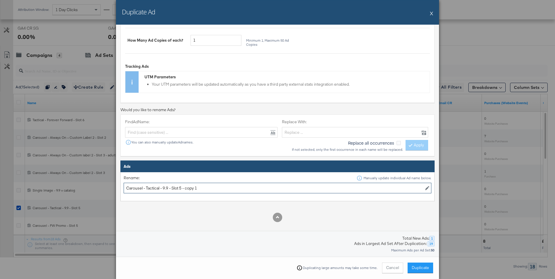
drag, startPoint x: 163, startPoint y: 187, endPoint x: 243, endPoint y: 187, distance: 79.6
click at [243, 187] on input "Carousel - Tactical - 9.9 - Slot 5 - copy 1" at bounding box center [278, 188] width 308 height 11
type input "Carousel - Tactical - Great Deals 2025"
click at [423, 267] on span "Duplicate" at bounding box center [420, 268] width 17 height 6
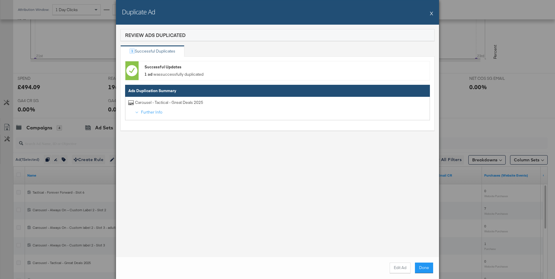
scroll to position [276, 0]
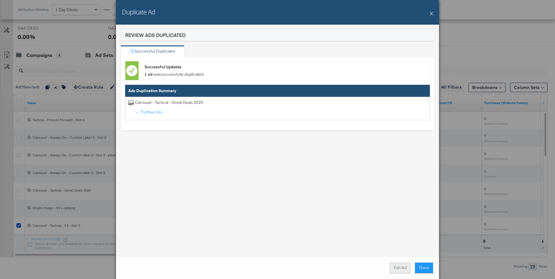
click at [395, 269] on button "Edit Ad" at bounding box center [400, 268] width 21 height 11
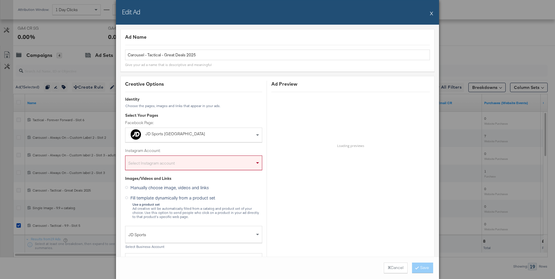
click at [202, 161] on div "Select Instagram account" at bounding box center [193, 164] width 137 height 12
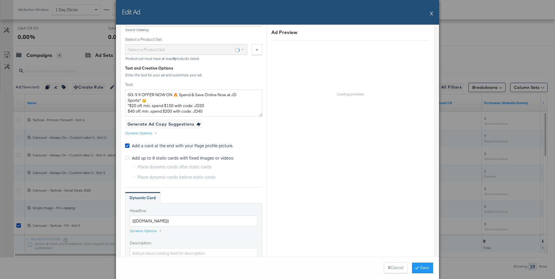
scroll to position [249, 0]
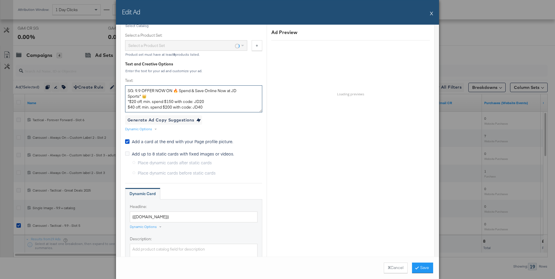
click at [214, 106] on textarea "SG: 9.9 OFFER NOW ON 🔥 Spend & Save Online Now at JD Sports* 👑 *$20 off, min. s…" at bounding box center [193, 99] width 137 height 27
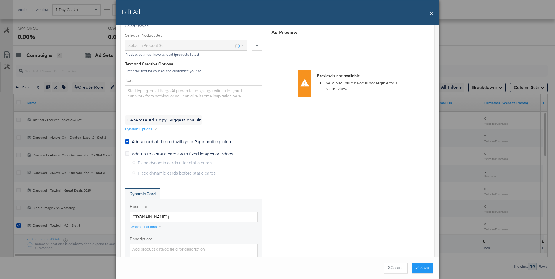
click at [254, 118] on div "Creative Options Identity Choose the pages, images and links that appear in you…" at bounding box center [193, 247] width 137 height 830
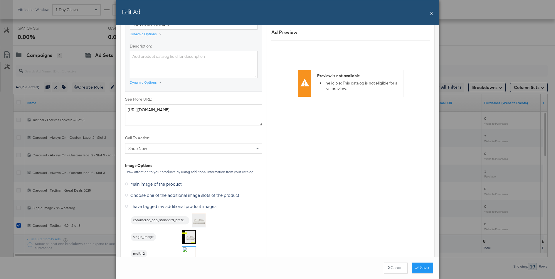
scroll to position [446, 0]
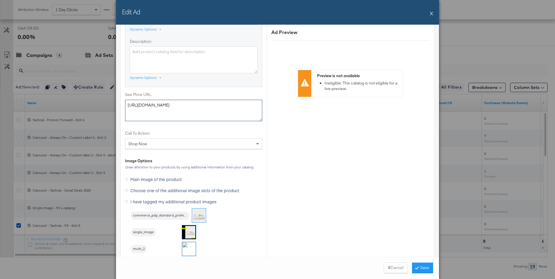
click at [191, 103] on textarea "[URL][DOMAIN_NAME]" at bounding box center [193, 111] width 137 height 22
paste textarea "offers"
type textarea "[URL][DOMAIN_NAME]"
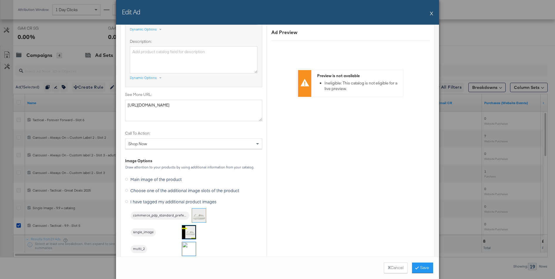
click at [217, 126] on div "Creative Options Identity Choose the pages, images and links that appear in you…" at bounding box center [193, 49] width 137 height 830
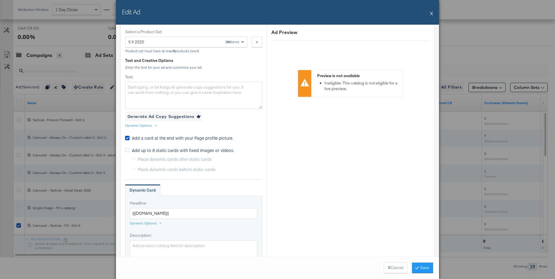
scroll to position [208, 0]
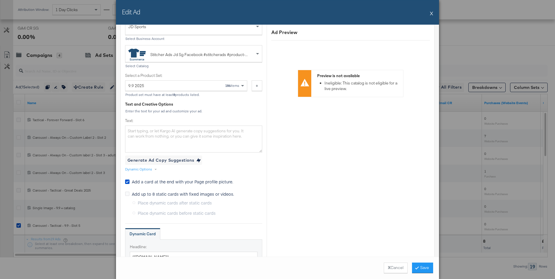
click at [214, 85] on div "9.9 2025 186 items" at bounding box center [183, 86] width 111 height 10
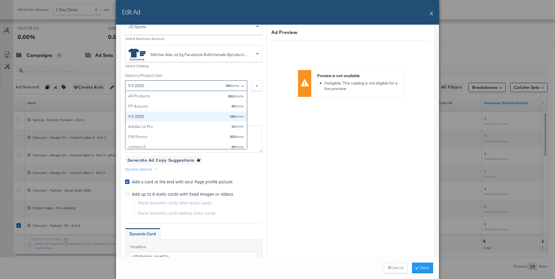
scroll to position [20, 0]
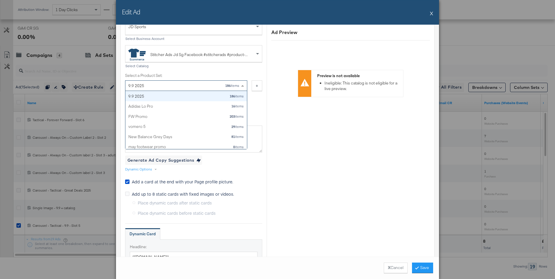
click at [229, 76] on label "Select a Product Set:" at bounding box center [186, 76] width 122 height 6
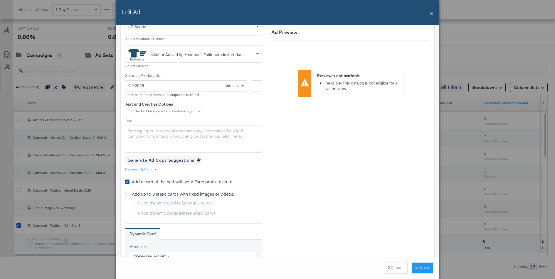
click at [229, 88] on div "9.9 2025 186 items" at bounding box center [183, 86] width 111 height 10
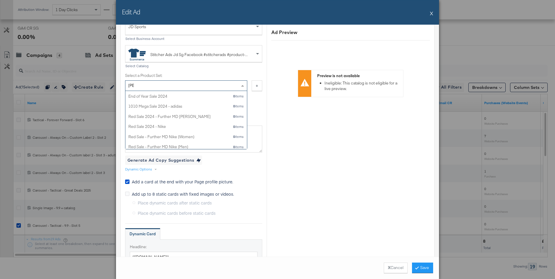
type input "sale"
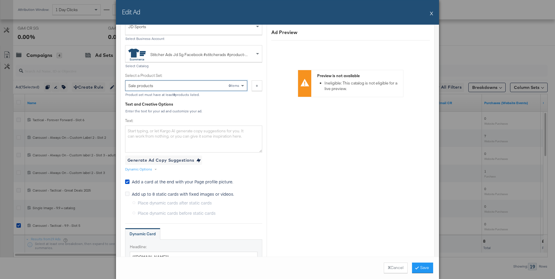
click at [238, 109] on div "Enter the text for your ad and customize your ad." at bounding box center [193, 111] width 137 height 4
click at [426, 269] on button "Save" at bounding box center [422, 268] width 21 height 11
